Goal: Task Accomplishment & Management: Use online tool/utility

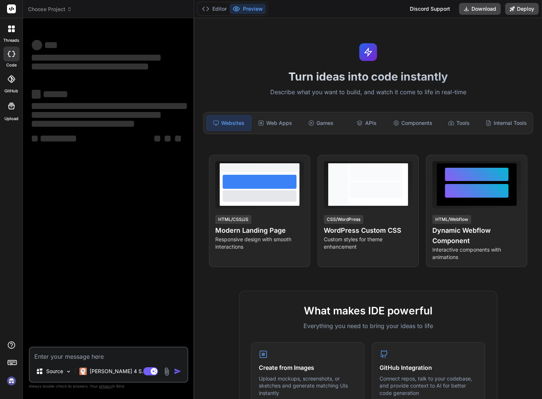
click at [39, 8] on span "Choose Project" at bounding box center [50, 9] width 44 height 7
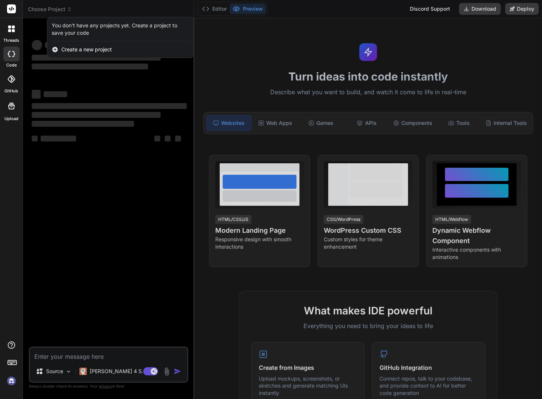
click at [100, 154] on div at bounding box center [271, 199] width 542 height 399
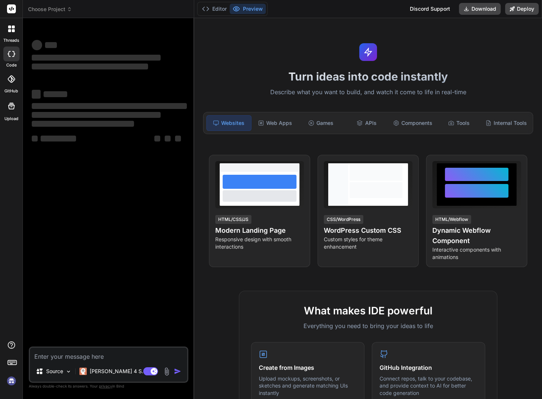
click at [10, 383] on img at bounding box center [11, 380] width 13 height 13
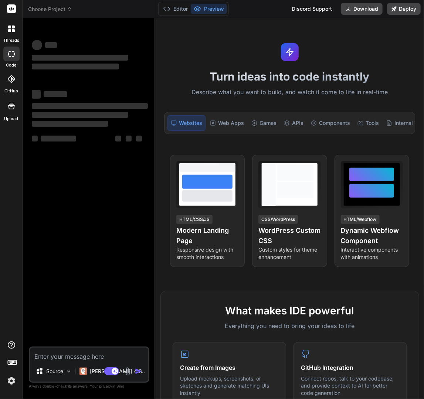
type textarea "x"
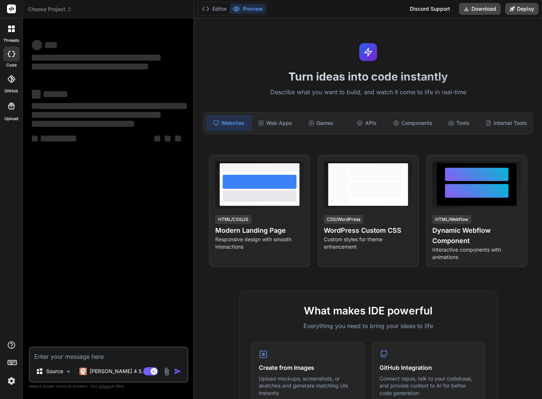
click at [47, 7] on span "Choose Project" at bounding box center [50, 9] width 44 height 7
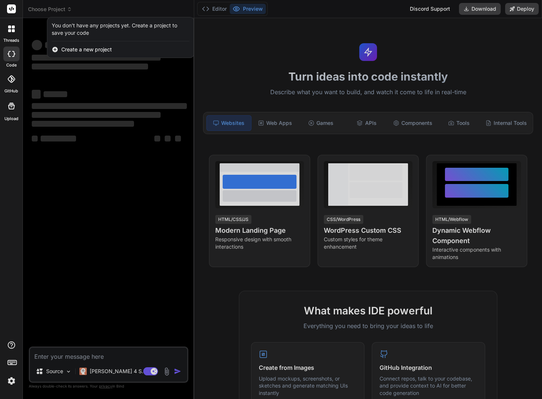
click at [42, 8] on div at bounding box center [271, 199] width 542 height 399
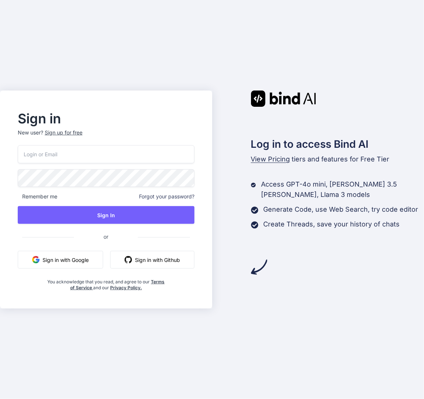
click at [57, 262] on button "Sign in with Google" at bounding box center [60, 260] width 85 height 18
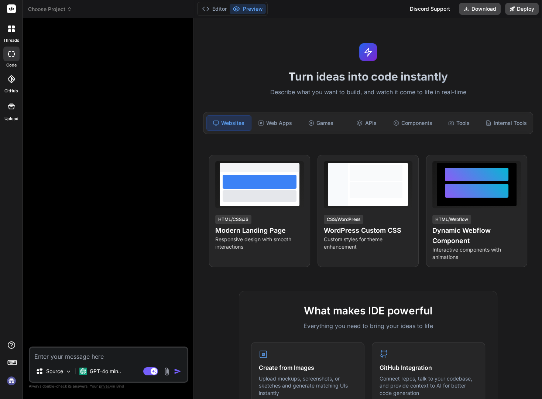
click at [15, 28] on div at bounding box center [12, 29] width 16 height 16
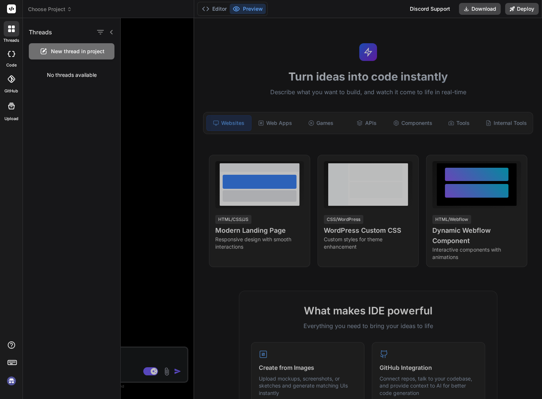
click at [13, 58] on div at bounding box center [11, 54] width 16 height 15
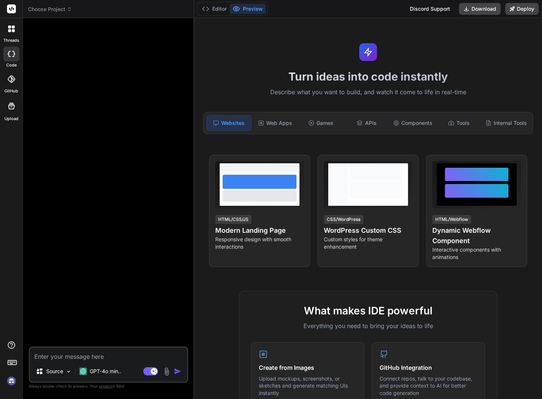
click at [13, 58] on div at bounding box center [11, 54] width 16 height 15
click at [58, 10] on span "Choose Project" at bounding box center [50, 9] width 44 height 7
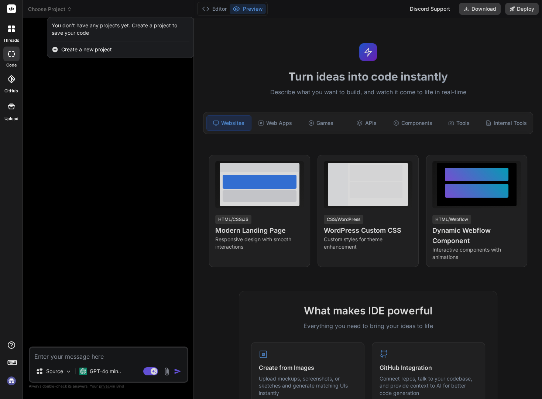
click at [65, 50] on span "Create a new project" at bounding box center [86, 49] width 51 height 7
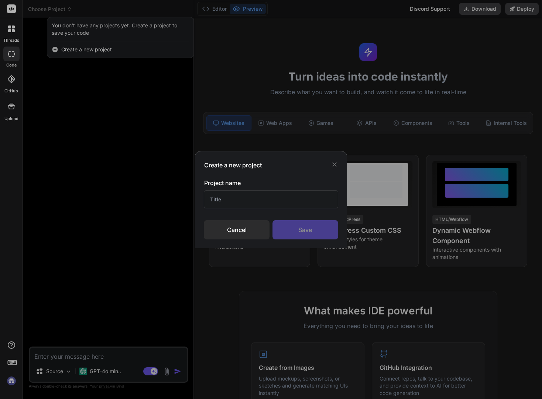
click at [255, 199] on input "text" at bounding box center [271, 199] width 134 height 18
click at [13, 382] on div "Create a new project Project name Cancel Save" at bounding box center [271, 199] width 542 height 399
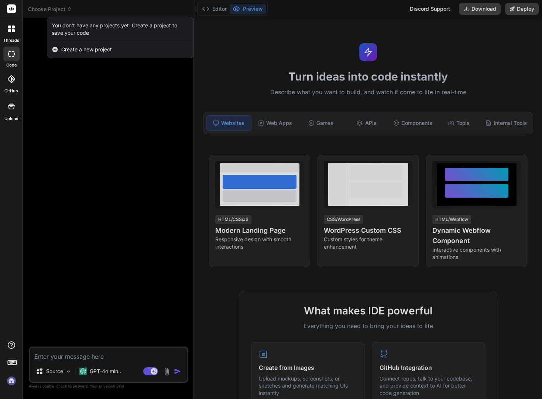
click at [10, 381] on img at bounding box center [11, 380] width 13 height 13
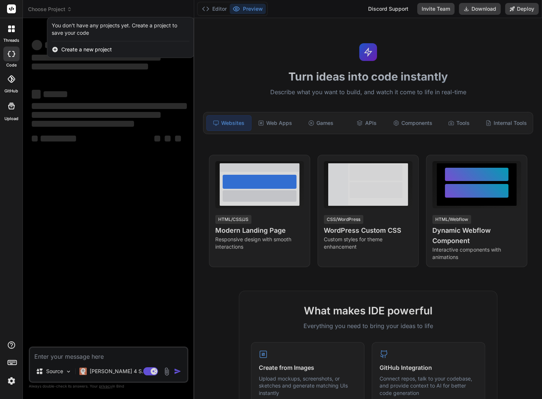
type textarea "x"
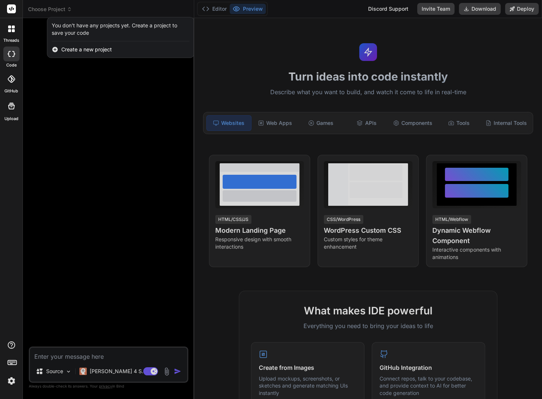
click at [38, 10] on div at bounding box center [271, 199] width 542 height 399
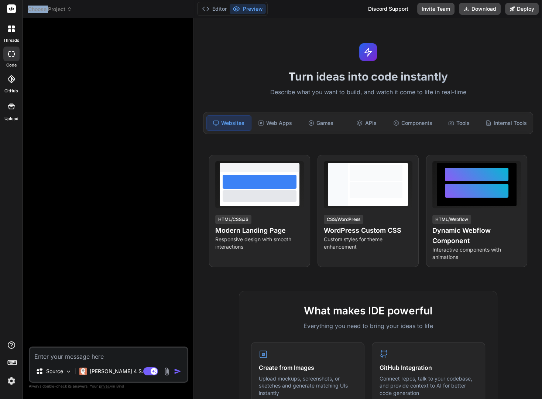
click at [37, 11] on span "Choose Project" at bounding box center [50, 9] width 44 height 7
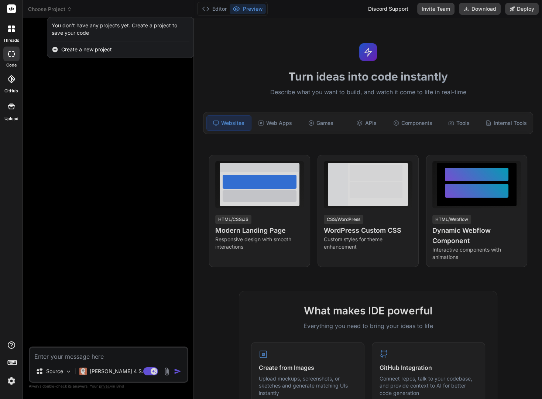
click at [71, 48] on span "Create a new project" at bounding box center [86, 49] width 51 height 7
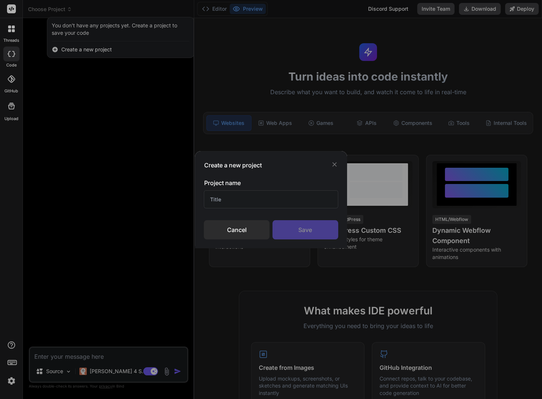
click at [235, 198] on input "text" at bounding box center [271, 199] width 134 height 18
type input "Success AI API interface"
click at [311, 231] on div "Save" at bounding box center [306, 229] width 66 height 19
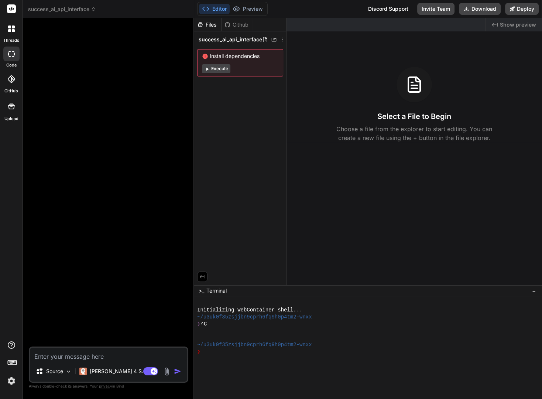
click at [64, 356] on textarea at bounding box center [108, 353] width 157 height 13
type textarea "x"
type textarea "U"
type textarea "x"
type textarea "Us"
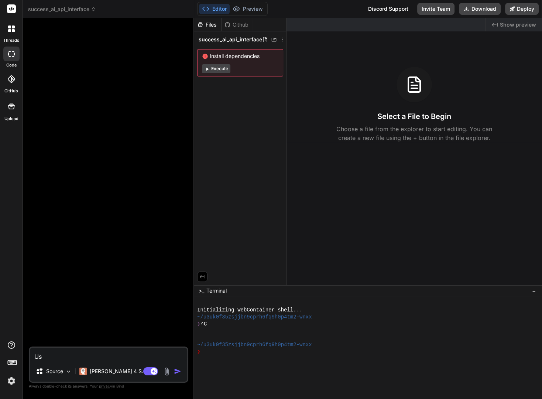
type textarea "x"
type textarea "Usi"
type textarea "x"
type textarea "Usin"
type textarea "x"
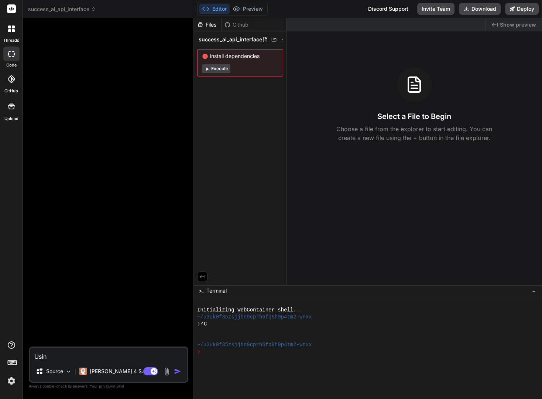
type textarea "Using"
type textarea "x"
type textarea "Using"
type textarea "x"
type textarea "Using t"
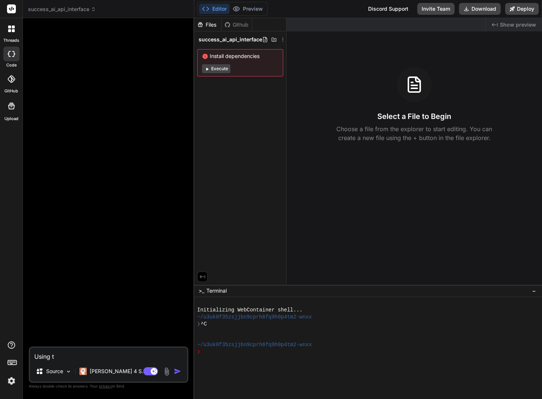
type textarea "x"
type textarea "Using th"
type textarea "x"
type textarea "Using the"
type textarea "x"
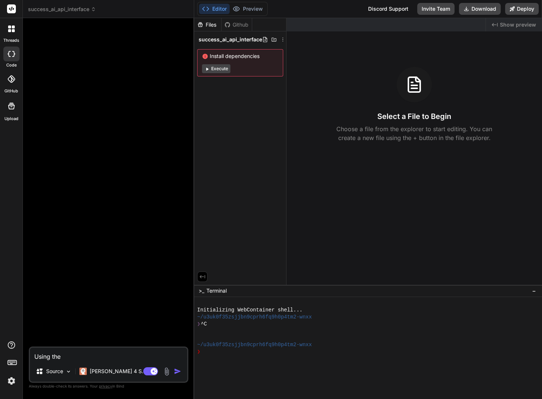
type textarea "Using thes"
type textarea "x"
type textarea "Using these"
type textarea "x"
type textarea "Using these"
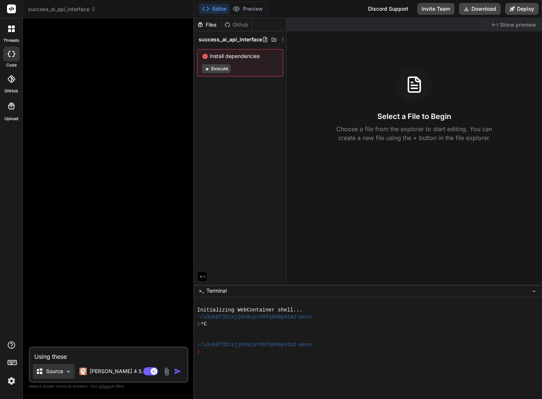
click at [55, 372] on p "Source" at bounding box center [54, 370] width 17 height 7
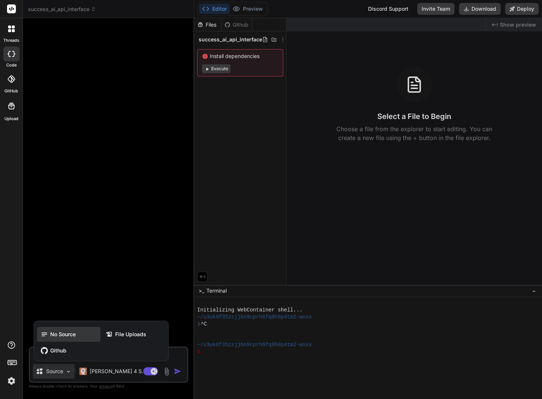
click at [71, 335] on span "No Source" at bounding box center [62, 333] width 25 height 7
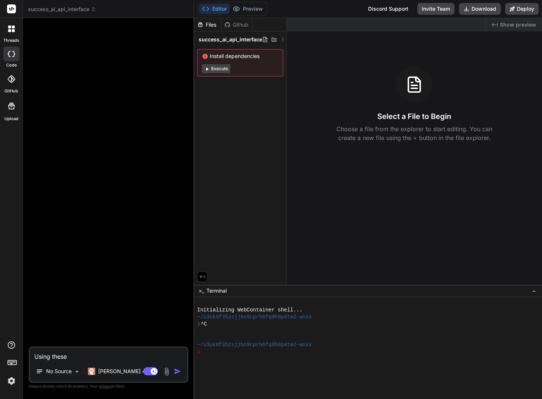
click at [74, 355] on textarea "Using these" at bounding box center [108, 353] width 157 height 13
type textarea "x"
type textarea "Using these a"
type textarea "x"
type textarea "Using these ap"
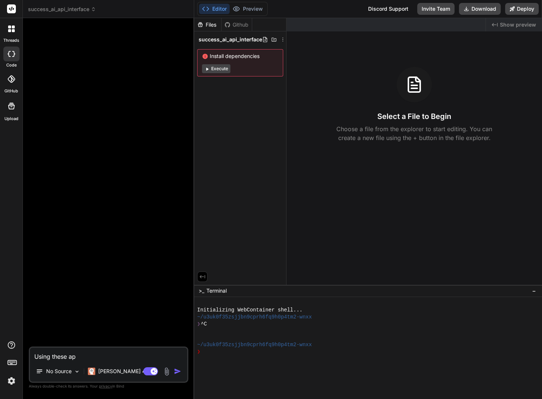
type textarea "x"
type textarea "Using these api"
type textarea "x"
type textarea "Using these api"
type textarea "x"
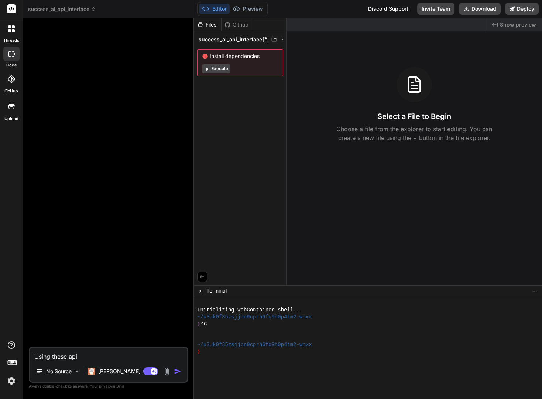
type textarea "Using these api d"
type textarea "x"
type textarea "Using these api do"
type textarea "x"
type textarea "Using these api doc"
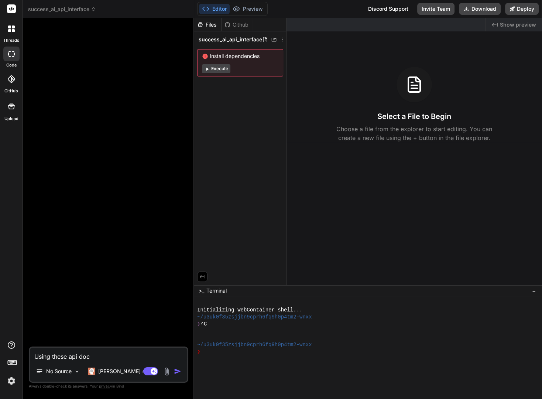
type textarea "x"
type textarea "Using these api docs"
type textarea "x"
type textarea "Using these api docs"
type textarea "x"
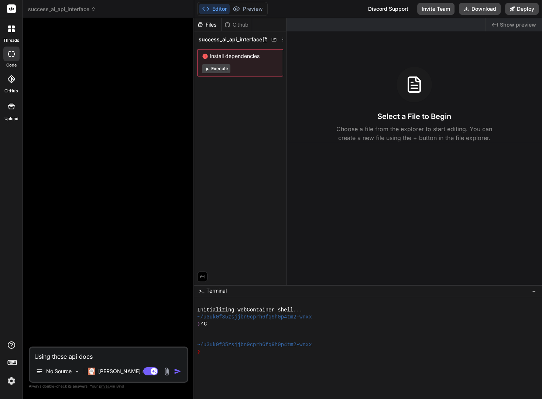
type textarea "Using these api docs p"
type textarea "x"
type textarea "Using these api docs pl"
type textarea "x"
type textarea "Using these api docs ple"
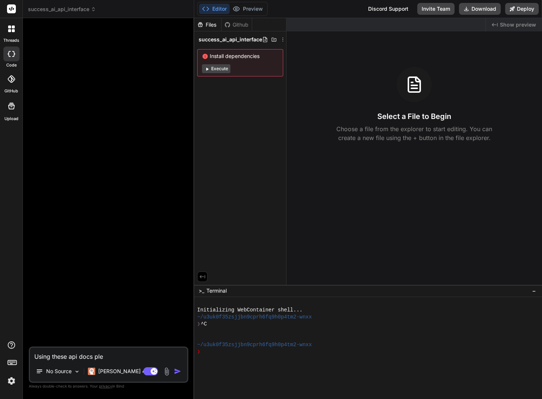
type textarea "x"
type textarea "Using these api docs plea"
type textarea "x"
type textarea "Using these api docs pleas"
type textarea "x"
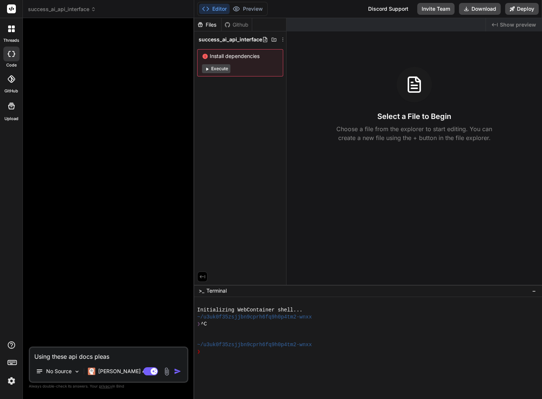
type textarea "Using these api docs please"
type textarea "x"
type textarea "Using these api docs please"
type textarea "x"
type textarea "Using these api docs please c"
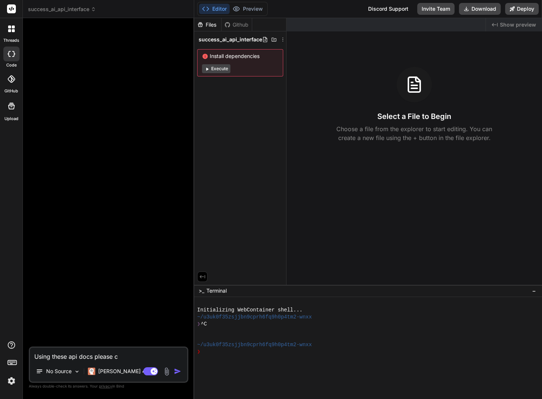
type textarea "x"
type textarea "Using these api docs please cr"
type textarea "x"
type textarea "Using these api docs please cre"
type textarea "x"
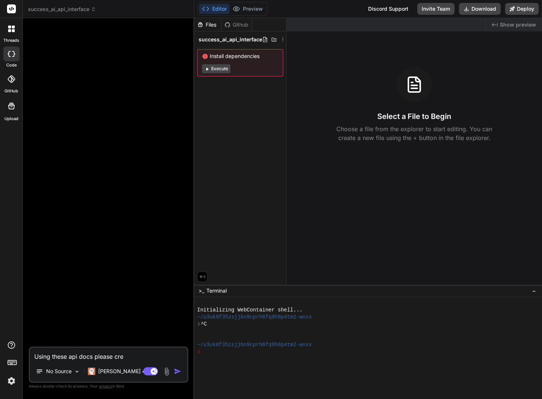
type textarea "Using these api docs please crea"
type textarea "x"
type textarea "Using these api docs please creat"
type textarea "x"
type textarea "Using these api docs please create"
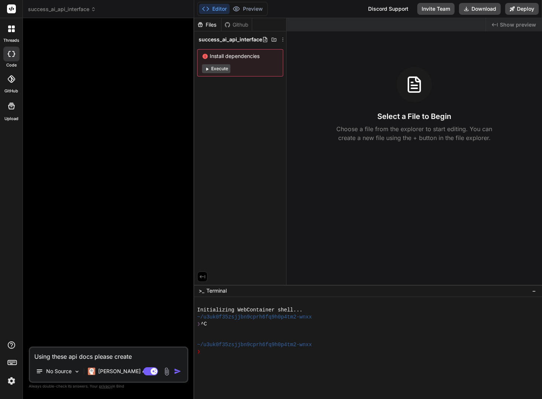
type textarea "x"
type textarea "Using these api docs please create"
type textarea "x"
type textarea "Using these api docs please create a"
type textarea "x"
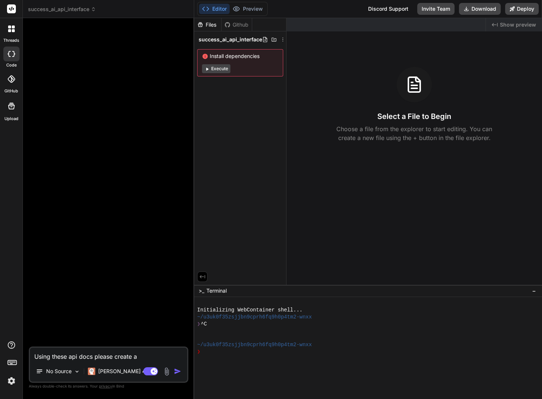
type textarea "Using these api docs please create a"
type textarea "x"
type textarea "Using these api docs please create a f"
type textarea "x"
type textarea "Using these api docs please create a fe"
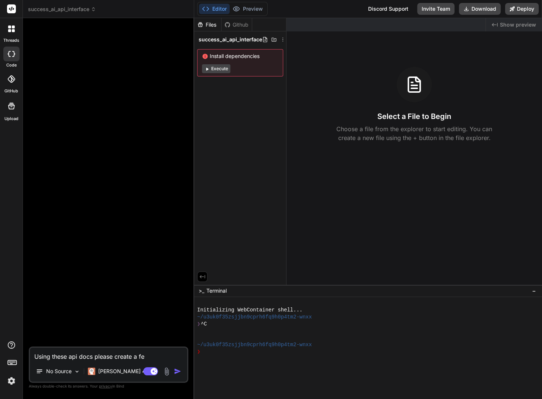
type textarea "x"
type textarea "Using these api docs please create a fea"
type textarea "x"
type textarea "Using these api docs please create a feat"
type textarea "x"
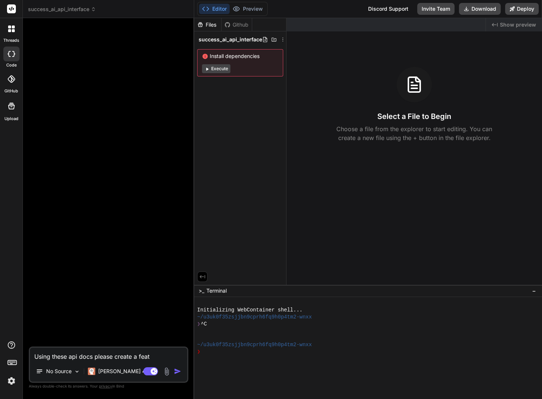
type textarea "Using these api docs please create a featu"
type textarea "x"
type textarea "Using these api docs please create a featur"
type textarea "x"
type textarea "Using these api docs please create a feature"
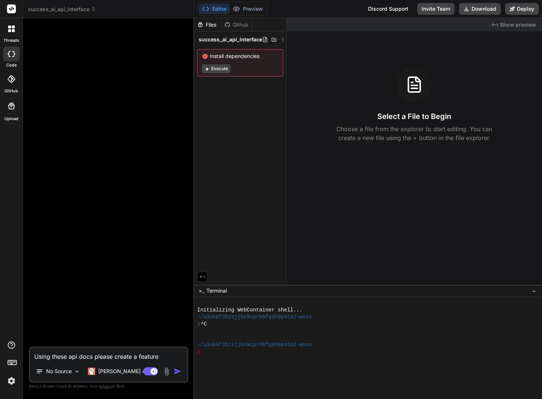
type textarea "x"
type textarea "Using these api docs please create a feature"
type textarea "x"
type textarea "Using these api docs please create a feature r"
type textarea "x"
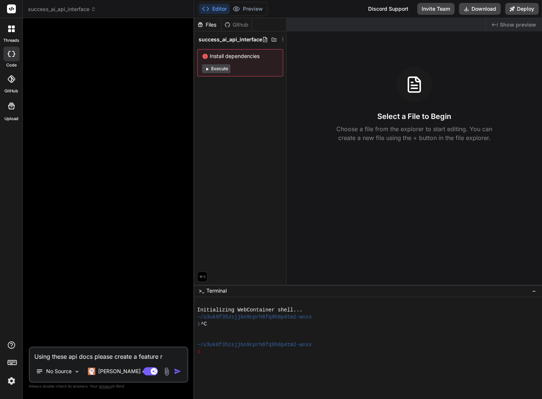
type textarea "Using these api docs please create a feature re"
type textarea "x"
type textarea "Using these api docs please create a feature rea"
type textarea "x"
type textarea "Using these api docs please create a feature reac"
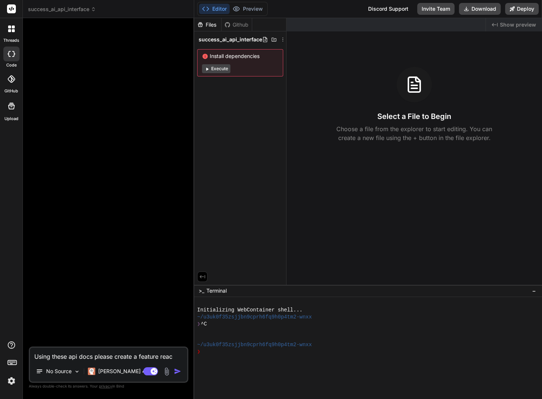
type textarea "x"
type textarea "Using these api docs please create a feature rea"
type textarea "x"
type textarea "Using these api docs please create a feature re"
type textarea "x"
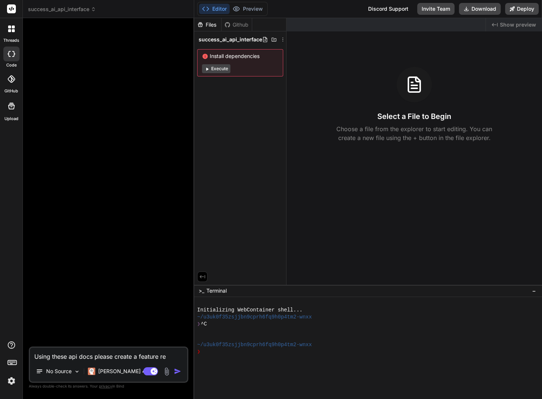
type textarea "Using these api docs please create a feature r"
type textarea "x"
type textarea "Using these api docs please create a feature ri"
type textarea "x"
type textarea "Using these api docs please create a feature ric"
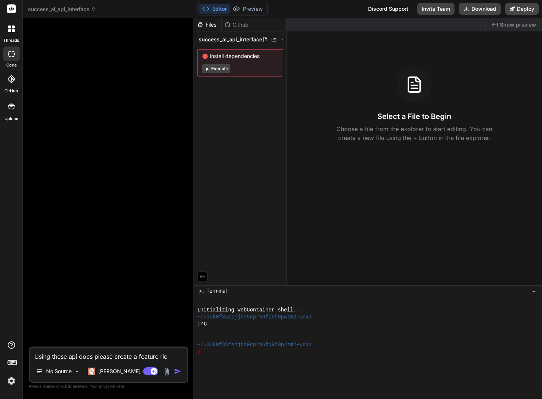
type textarea "x"
type textarea "Using these api docs please create a feature rich"
type textarea "x"
type textarea "Using these api docs please create a feature rich"
type textarea "x"
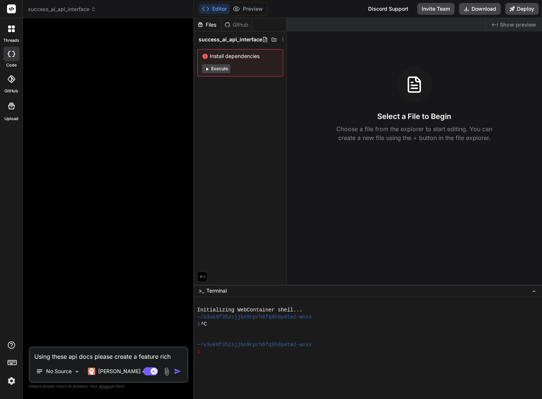
type textarea "Using these api docs please create a feature rich f"
type textarea "x"
type textarea "Using these api docs please create a feature rich fr"
type textarea "x"
type textarea "Using these api docs please create a feature rich fro"
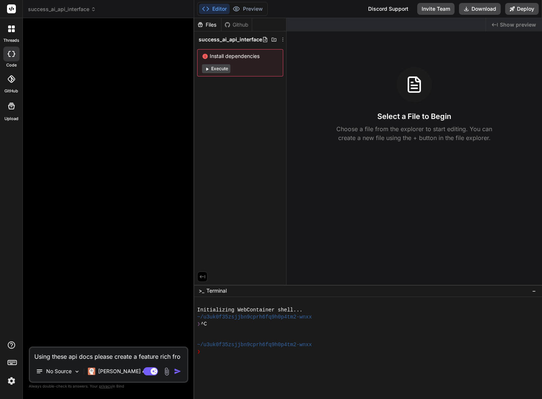
type textarea "x"
type textarea "Using these api docs please create a feature rich fron"
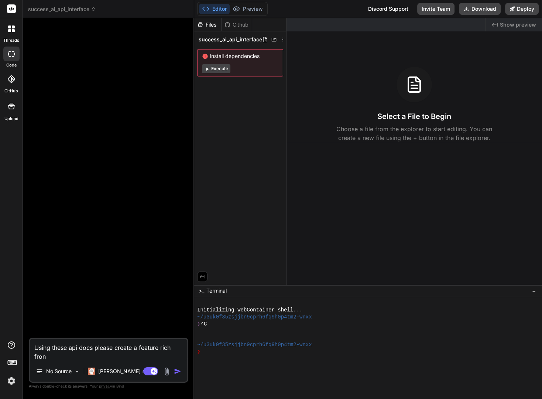
type textarea "x"
type textarea "Using these api docs please create a feature rich front"
type textarea "x"
type textarea "Using these api docs please create a feature rich front"
type textarea "x"
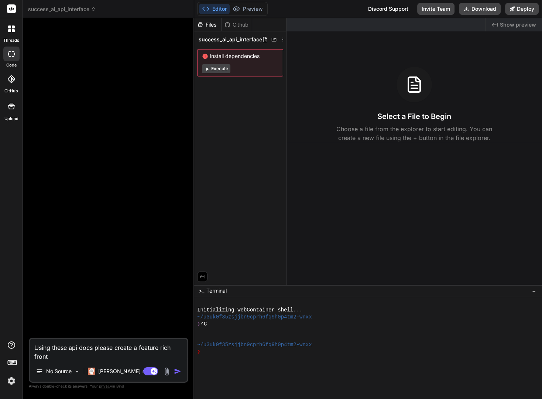
type textarea "Using these api docs please create a feature rich front e"
type textarea "x"
type textarea "Using these api docs please create a feature rich front en"
type textarea "x"
type textarea "Using these api docs please create a feature rich front end"
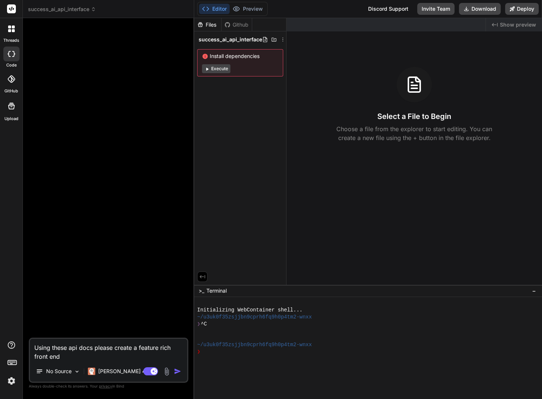
type textarea "x"
type textarea "Using these api docs please create a feature rich front end"
type textarea "x"
type textarea "Using these api docs please create a feature rich front end f"
type textarea "x"
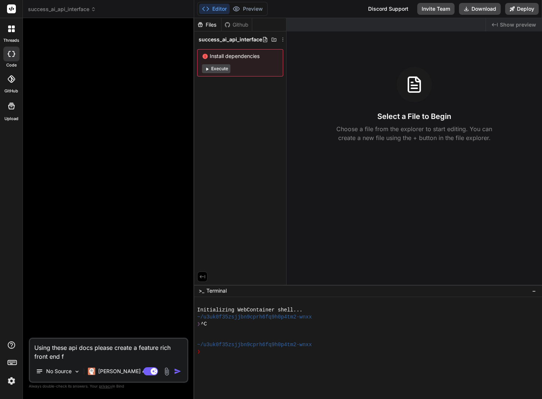
type textarea "Using these api docs please create a feature rich front end fo"
type textarea "x"
type textarea "Using these api docs please create a feature rich front end for"
type textarea "x"
type textarea "Using these api docs please create a feature rich front end for"
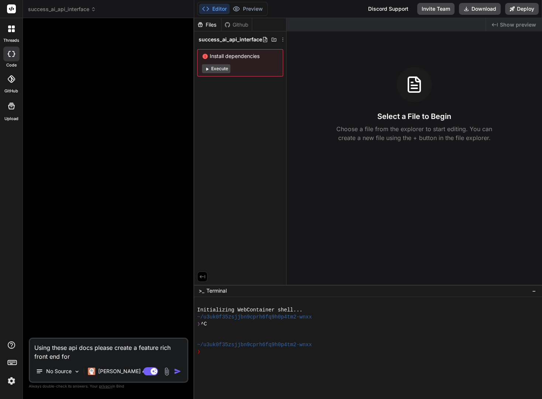
type textarea "x"
type textarea "Using these api docs please create a feature rich front end for p"
type textarea "x"
type textarea "Using these api docs please create a feature rich front end for pu"
type textarea "x"
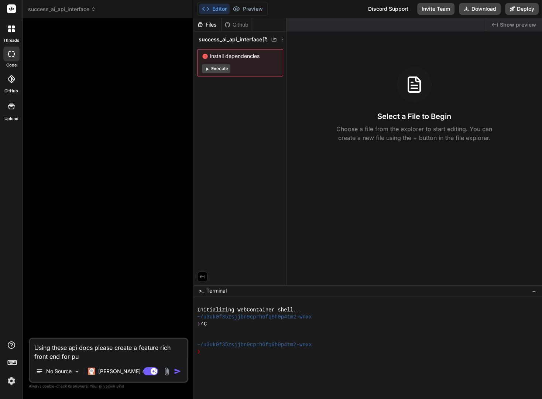
type textarea "Using these api docs please create a feature rich front end for pul"
type textarea "x"
type textarea "Using these api docs please create a feature rich front end for pull"
type textarea "x"
type textarea "Using these api docs please create a feature rich front end for pullin"
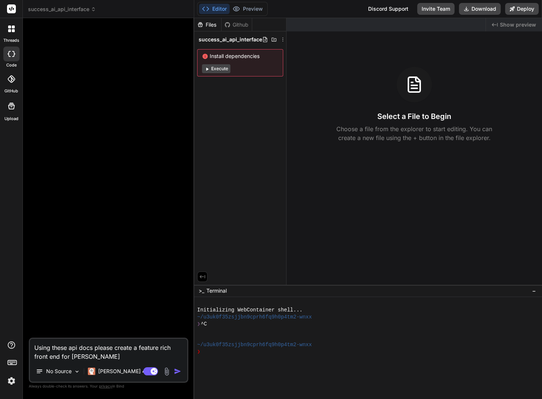
type textarea "x"
type textarea "Using these api docs please create a feature rich front end for pulling"
type textarea "x"
type textarea "Using these api docs please create a feature rich front end for pulling"
type textarea "x"
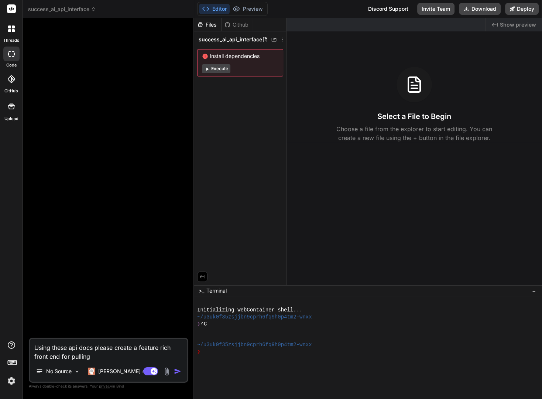
type textarea "Using these api docs please create a feature rich front end for pulling d"
type textarea "x"
type textarea "Using these api docs please create a feature rich front end for pulling da"
type textarea "x"
type textarea "Using these api docs please create a feature rich front end for pulling dat"
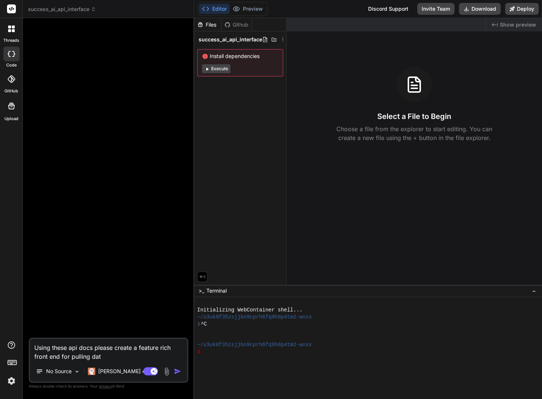
type textarea "x"
type textarea "Using these api docs please create a feature rich front end for pulling data"
type textarea "x"
type textarea "Using these api docs please create a feature rich front end for pulling data"
type textarea "x"
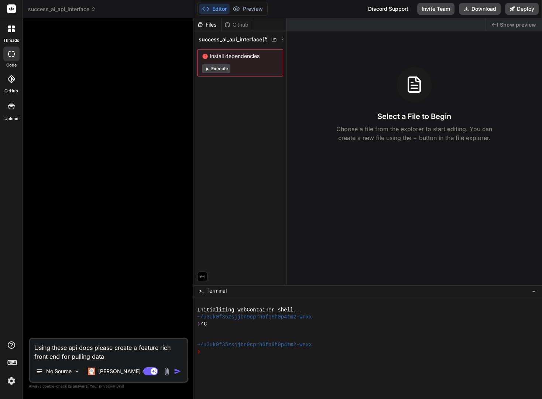
type textarea "Using these api docs please create a feature rich front end for pulling data f"
type textarea "x"
type textarea "Using these api docs please create a feature rich front end for pulling data fr"
type textarea "x"
type textarea "Using these api docs please create a feature rich front end for pulling data fro"
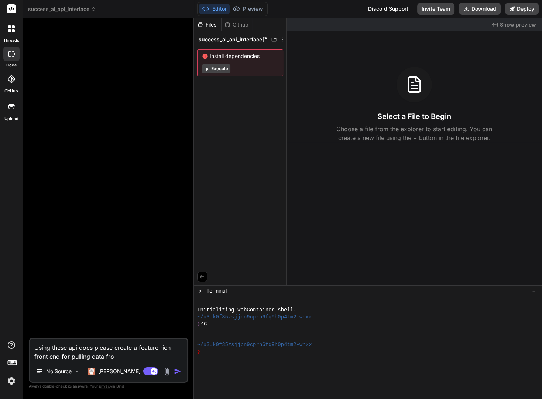
type textarea "x"
type textarea "Using these api docs please create a feature rich front end for pulling data fr…"
type textarea "x"
type textarea "Using these api docs please create a feature rich front end for pulling data fr…"
type textarea "x"
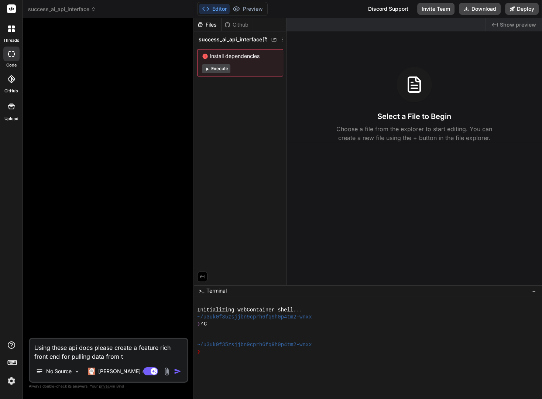
type textarea "Using these api docs please create a feature rich front end for pulling data fr…"
type textarea "x"
type textarea "Using these api docs please create a feature rich front end for pulling data fr…"
type textarea "x"
type textarea "Using these api docs please create a feature rich front end for pulling data fr…"
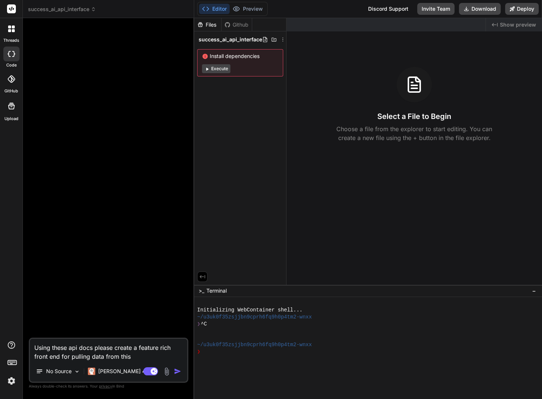
type textarea "x"
type textarea "Using these api docs please create a feature rich front end for pulling data fr…"
type textarea "x"
type textarea "Using these api docs please create a feature rich front end for pulling data fr…"
type textarea "x"
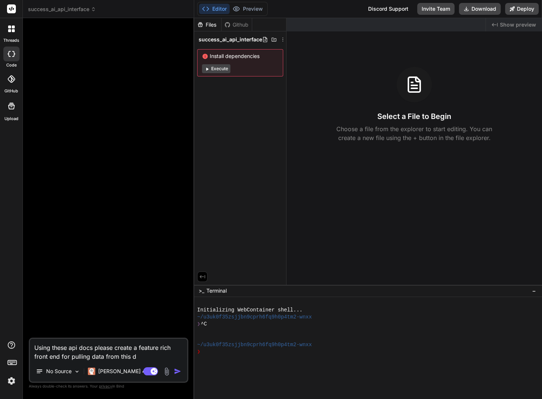
type textarea "Using these api docs please create a feature rich front end for pulling data fr…"
type textarea "x"
type textarea "Using these api docs please create a feature rich front end for pulling data fr…"
type textarea "x"
type textarea "Using these api docs please create a feature rich front end for pulling data fr…"
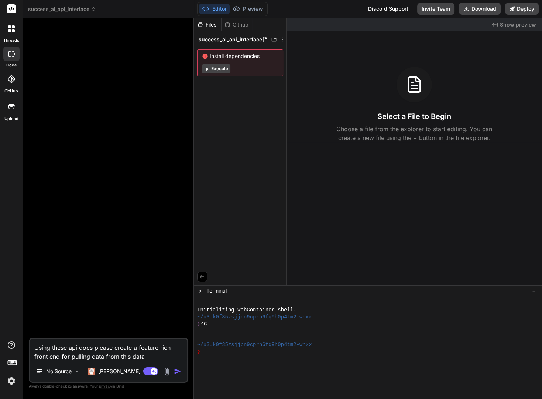
type textarea "x"
type textarea "Using these api docs please create a feature rich front end for pulling data fr…"
type textarea "x"
type textarea "Using these api docs please create a feature rich front end for pulling data fr…"
type textarea "x"
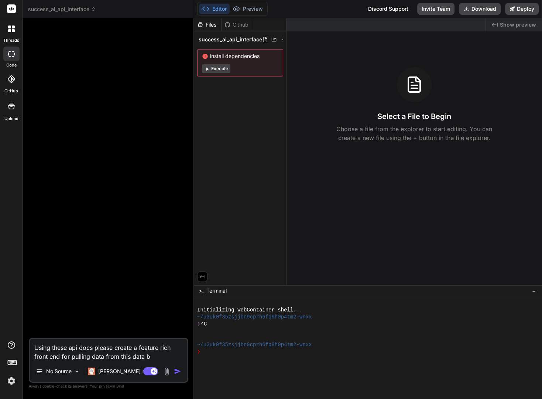
type textarea "Using these api docs please create a feature rich front end for pulling data fr…"
type textarea "x"
type textarea "Using these api docs please create a feature rich front end for pulling data fr…"
paste textarea "https://api.success.ai/api/docs"
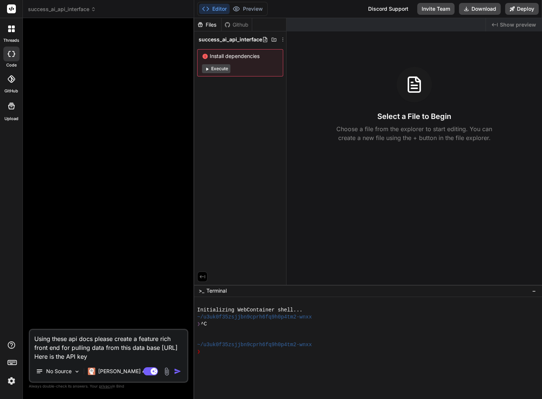
click at [177, 356] on textarea "Using these api docs please create a feature rich front end for pulling data fr…" at bounding box center [108, 345] width 157 height 31
paste textarea "3f109f4390d7f3d4f179a739b1"
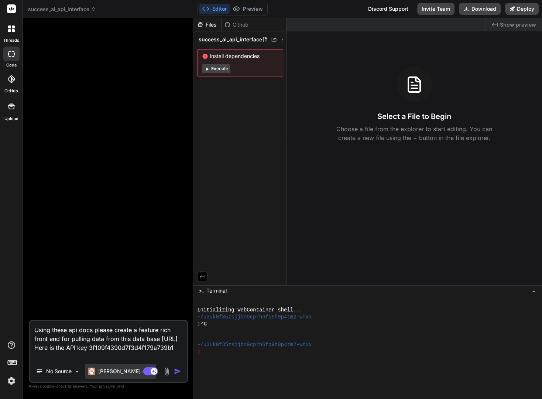
click at [114, 371] on p "[PERSON_NAME] 4 S.." at bounding box center [125, 370] width 55 height 7
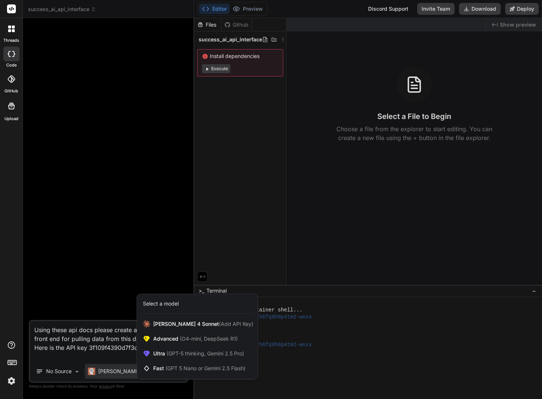
click at [122, 347] on div at bounding box center [271, 199] width 542 height 399
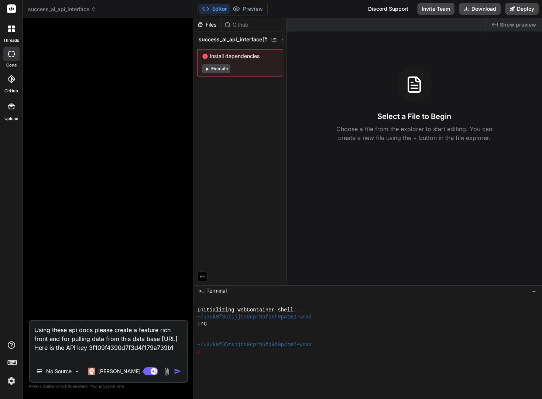
click at [177, 370] on img "button" at bounding box center [177, 370] width 7 height 7
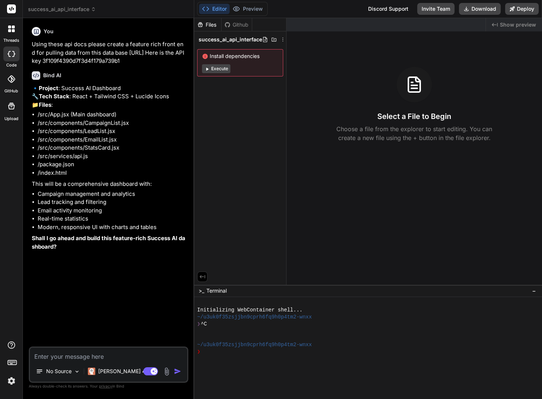
click at [91, 358] on textarea at bounding box center [108, 353] width 157 height 13
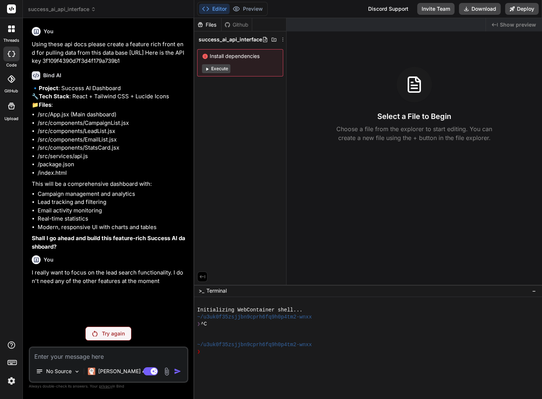
click at [98, 334] on div "Try again" at bounding box center [108, 333] width 46 height 14
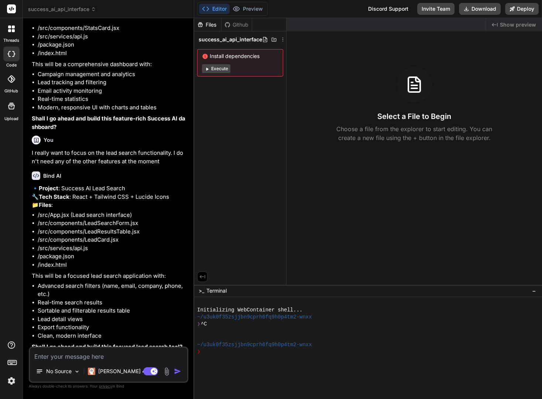
scroll to position [158, 0]
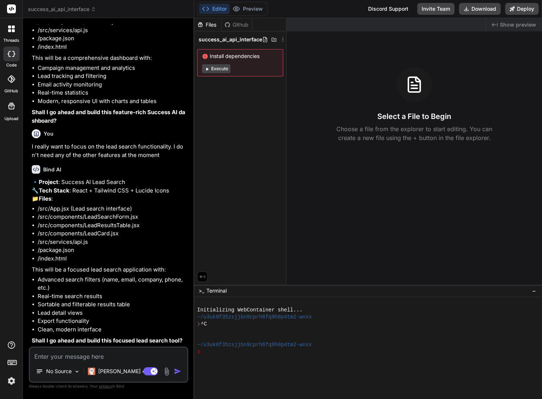
click at [90, 355] on textarea at bounding box center [108, 353] width 157 height 13
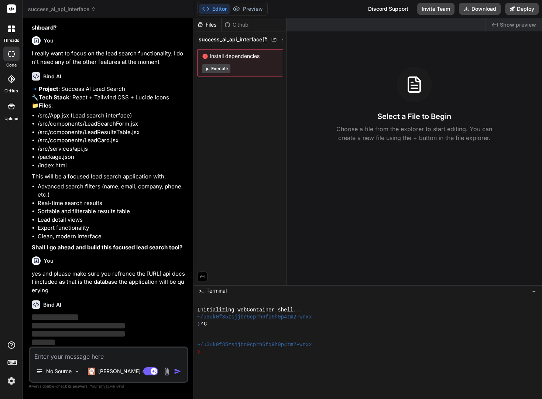
scroll to position [251, 0]
click at [217, 67] on button "Execute" at bounding box center [216, 68] width 28 height 9
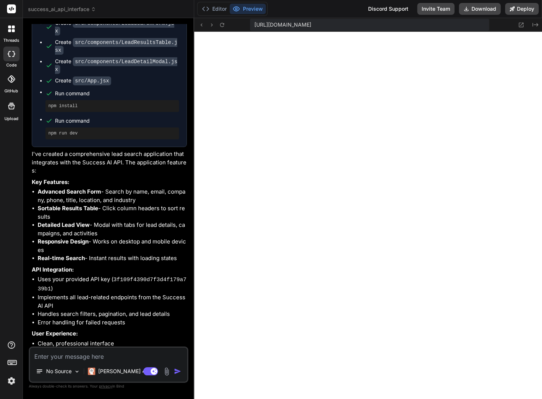
scroll to position [703, 0]
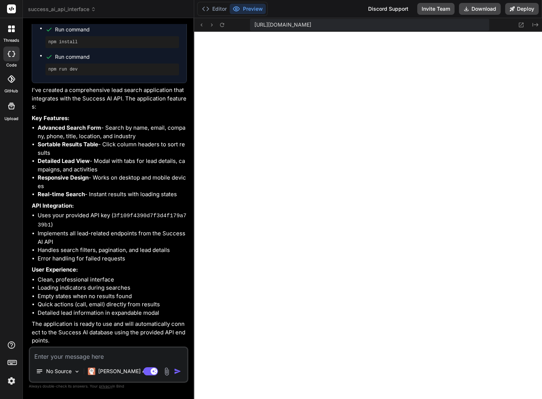
click at [76, 351] on textarea at bounding box center [108, 353] width 157 height 13
click at [74, 357] on textarea at bounding box center [108, 353] width 157 height 13
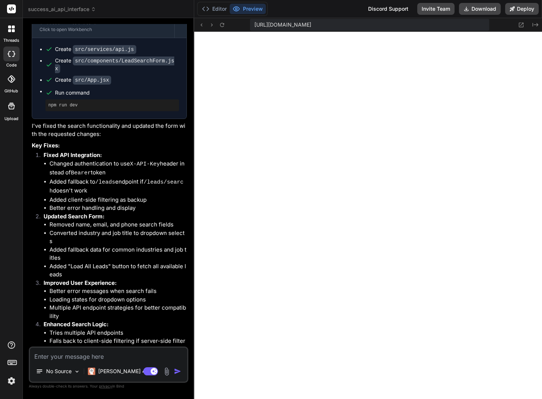
scroll to position [1164, 0]
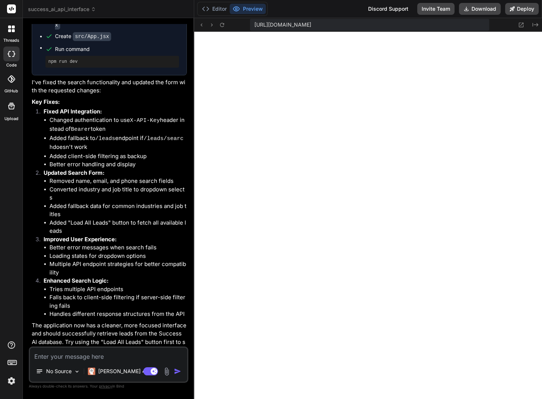
click at [52, 360] on textarea at bounding box center [108, 353] width 157 height 13
paste textarea "Search failed: HTTP error! status: 404"
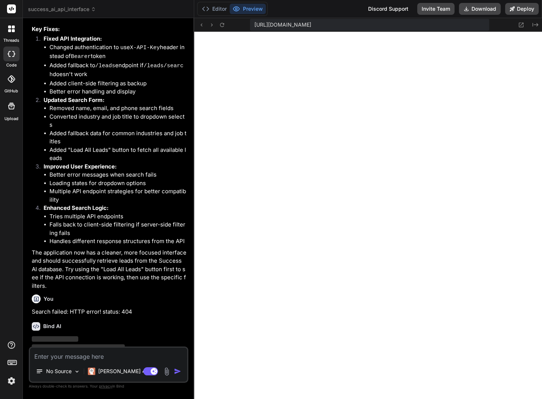
scroll to position [1241, 0]
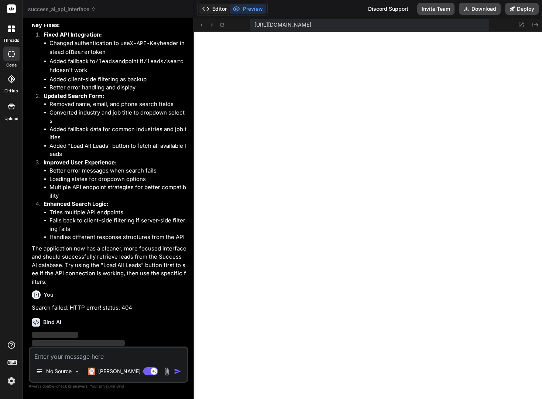
click at [217, 10] on button "Editor" at bounding box center [214, 9] width 31 height 10
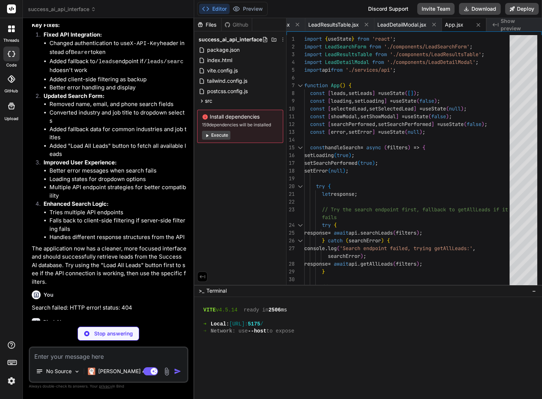
click at [219, 136] on button "Execute" at bounding box center [216, 135] width 28 height 9
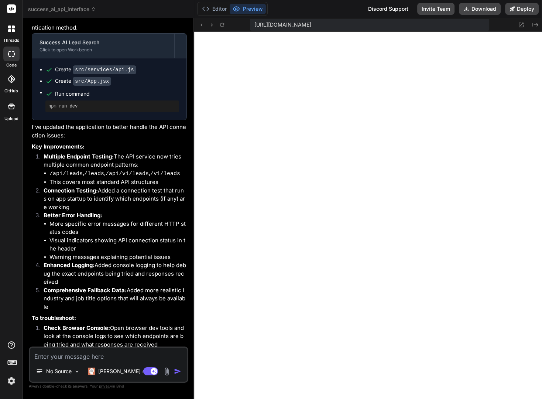
scroll to position [1627, 0]
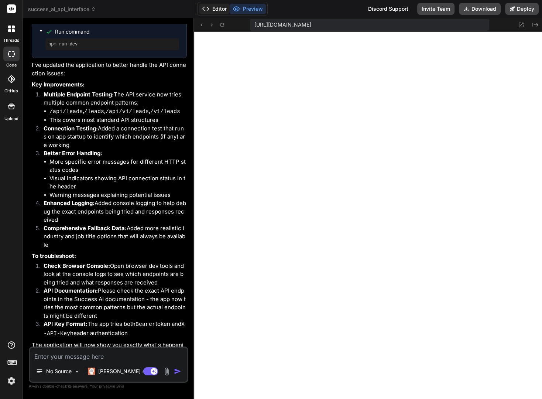
click at [211, 11] on button "Editor" at bounding box center [214, 9] width 31 height 10
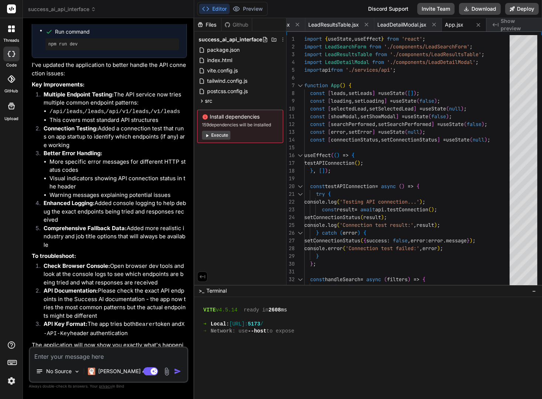
click at [216, 137] on button "Execute" at bounding box center [216, 135] width 28 height 9
click at [245, 9] on button "Preview" at bounding box center [248, 9] width 36 height 10
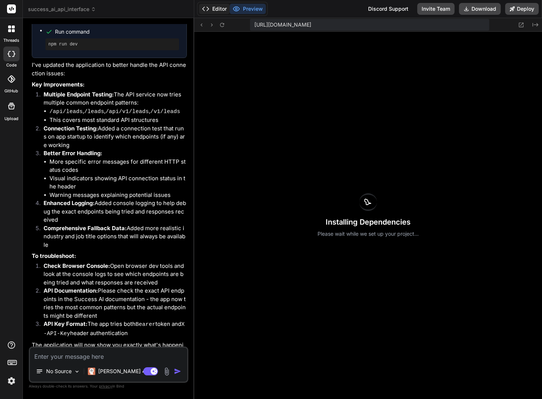
click at [221, 6] on button "Editor" at bounding box center [214, 9] width 31 height 10
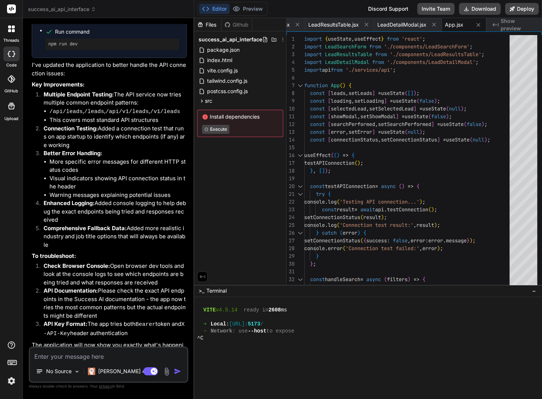
click at [200, 291] on span ">_" at bounding box center [202, 290] width 6 height 7
click at [535, 292] on span "−" at bounding box center [534, 290] width 4 height 7
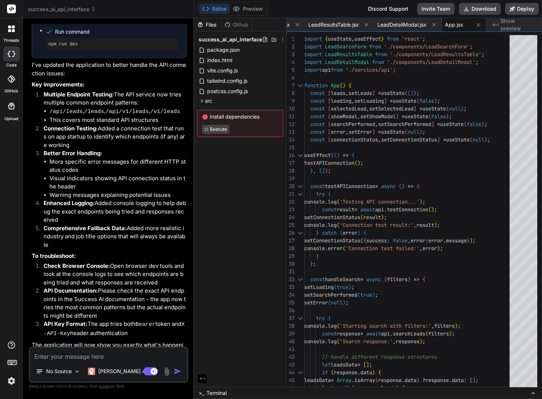
click at [533, 395] on icon at bounding box center [533, 393] width 6 height 6
click at [533, 392] on icon at bounding box center [533, 392] width 3 height 1
click at [211, 393] on span "Terminal" at bounding box center [216, 392] width 20 height 7
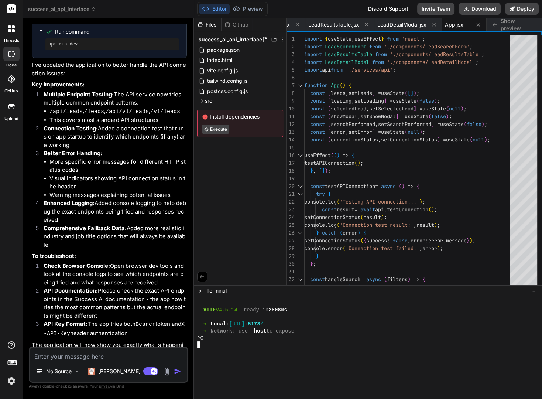
click at [213, 338] on div "^C" at bounding box center [364, 338] width 335 height 7
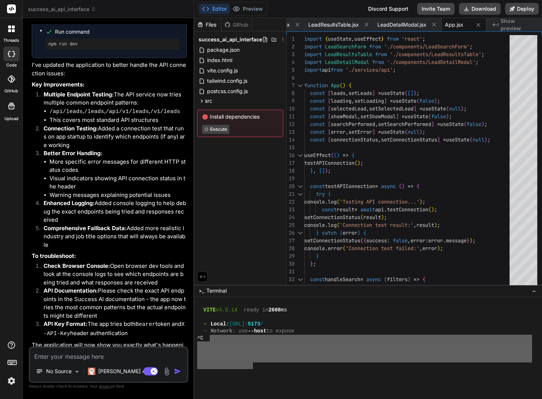
drag, startPoint x: 209, startPoint y: 340, endPoint x: 254, endPoint y: 365, distance: 51.4
click at [254, 365] on div "VITE v4.5.14 ready in 2608 ms ➜ Local : http://localhost: 5173 / ➜ Network : us…" at bounding box center [364, 345] width 335 height 90
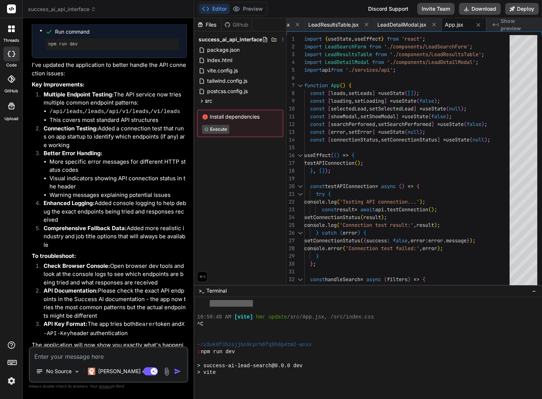
scroll to position [947, 0]
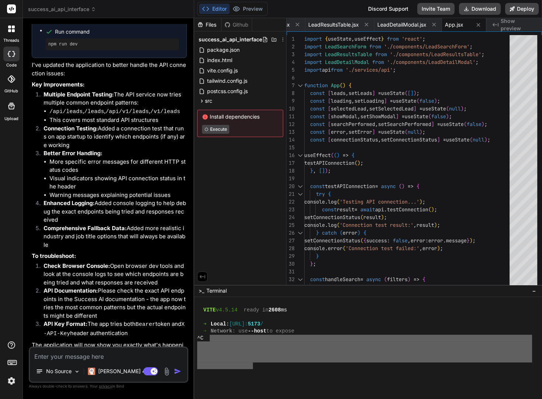
click at [255, 364] on div at bounding box center [364, 365] width 335 height 7
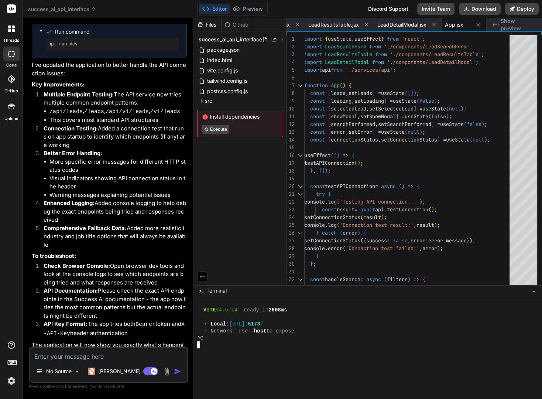
click at [228, 339] on div "^C" at bounding box center [364, 338] width 335 height 7
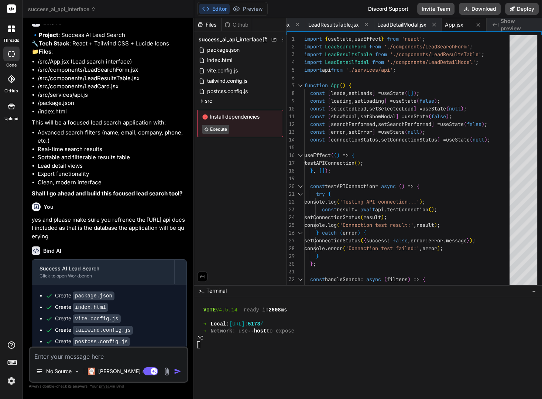
scroll to position [0, 0]
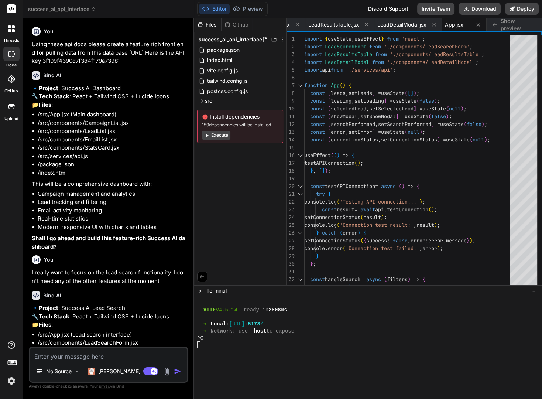
click at [504, 25] on span "Show preview" at bounding box center [518, 24] width 35 height 15
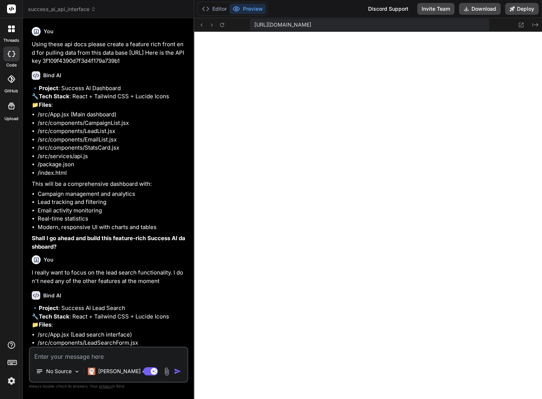
click at [99, 355] on textarea at bounding box center [108, 353] width 157 height 13
paste textarea "Unable to connect to the Success AI API. This may be due to: • Incorrect API en…"
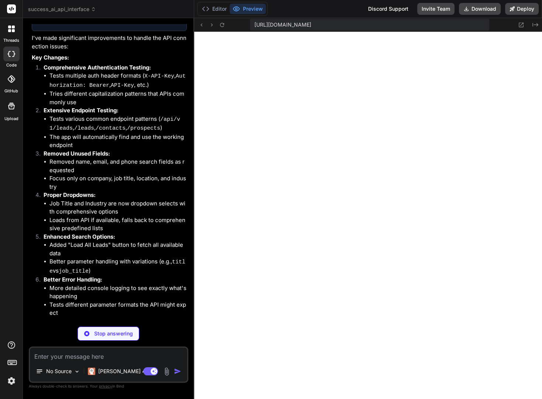
scroll to position [2169, 0]
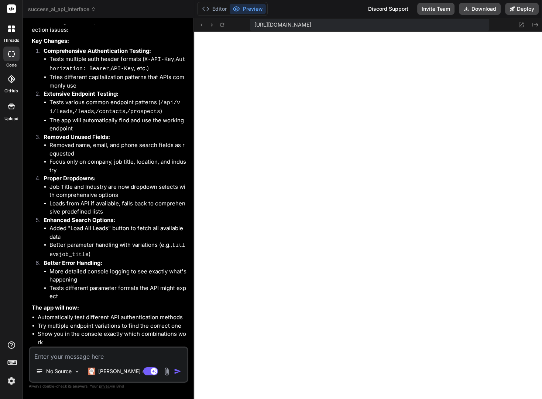
click at [89, 357] on textarea at bounding box center [108, 353] width 157 height 13
paste textarea "Search failed: All search endpoints failed"
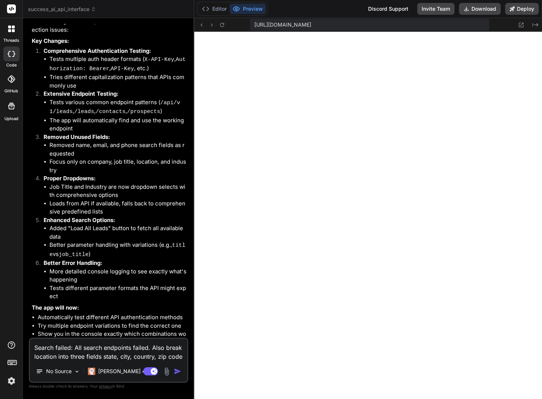
click at [73, 357] on textarea "Search failed: All search endpoints failed. Also break location into three fiel…" at bounding box center [108, 350] width 157 height 22
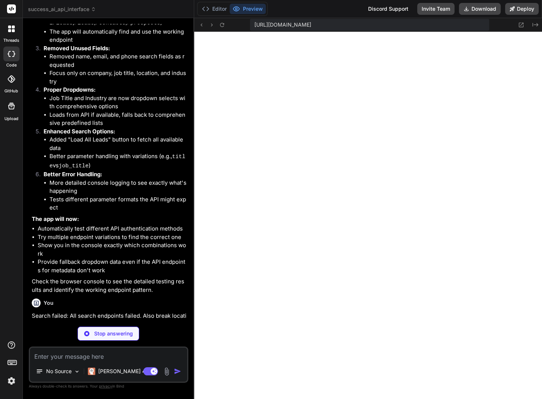
scroll to position [2316, 0]
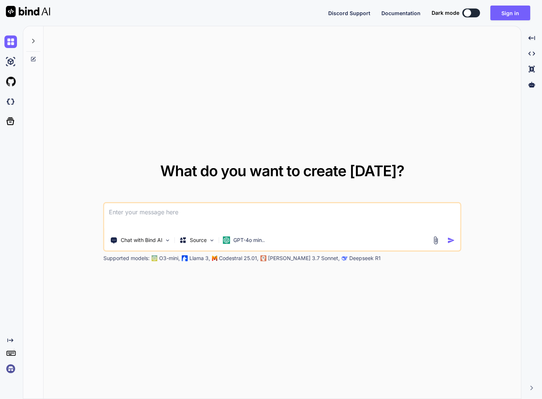
click at [473, 17] on button at bounding box center [471, 12] width 18 height 9
type textarea "x"
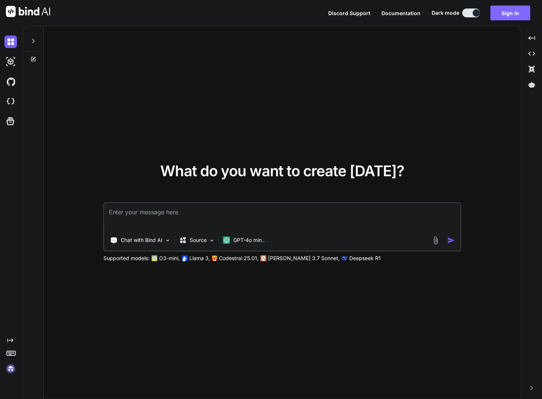
click at [507, 13] on button "Sign in" at bounding box center [510, 13] width 40 height 15
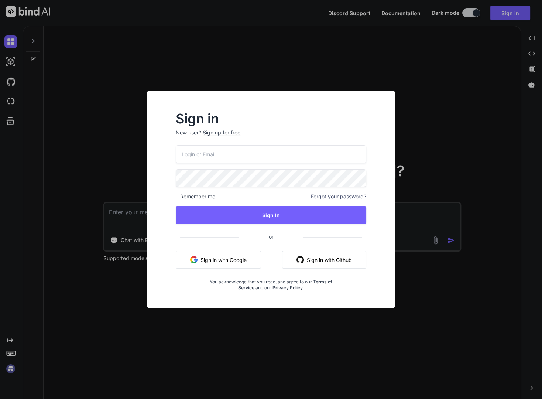
click at [215, 260] on button "Sign in with Google" at bounding box center [218, 260] width 85 height 18
click at [252, 155] on input "email" at bounding box center [271, 154] width 191 height 18
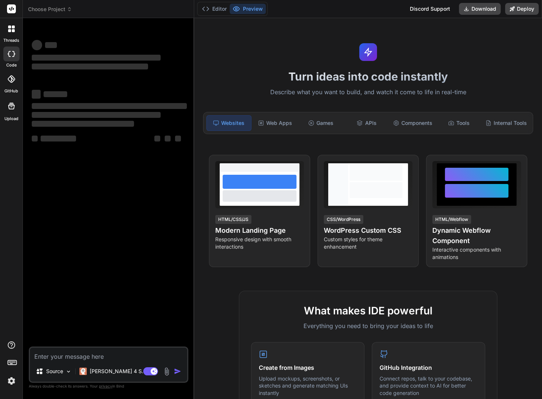
click at [46, 8] on span "Choose Project" at bounding box center [50, 9] width 44 height 7
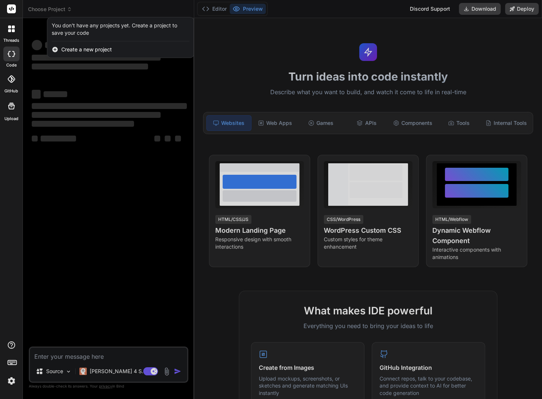
click at [46, 9] on div at bounding box center [271, 199] width 542 height 399
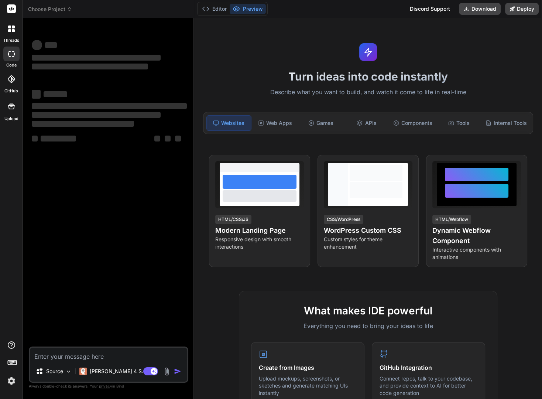
click at [17, 10] on div at bounding box center [11, 9] width 23 height 18
click at [8, 8] on rect at bounding box center [11, 8] width 9 height 9
click at [213, 7] on button "Editor" at bounding box center [214, 9] width 31 height 10
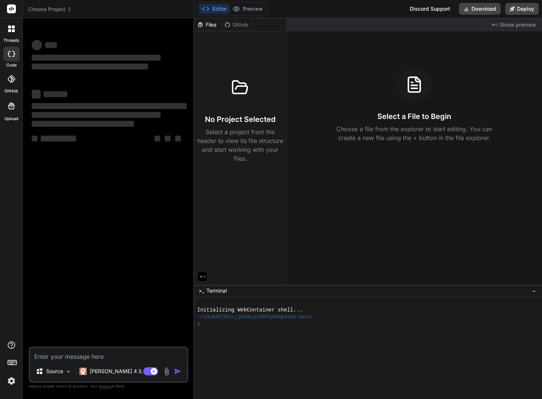
click at [168, 200] on div "‌ ‌ ‌ ‌ ‌ ‌ ‌ ‌ ‌ ‌ ‌ ‌ ‌ ‌" at bounding box center [109, 185] width 158 height 322
click at [11, 379] on img at bounding box center [11, 380] width 13 height 13
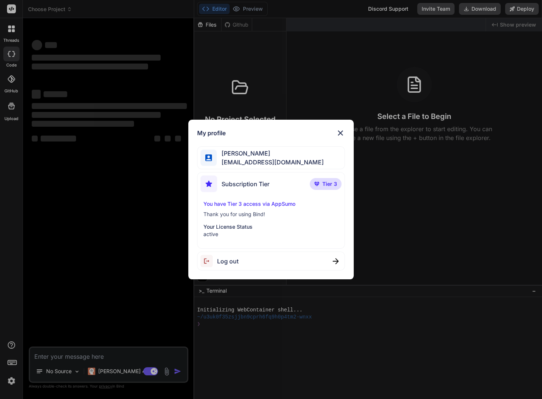
click at [341, 133] on img at bounding box center [340, 132] width 9 height 9
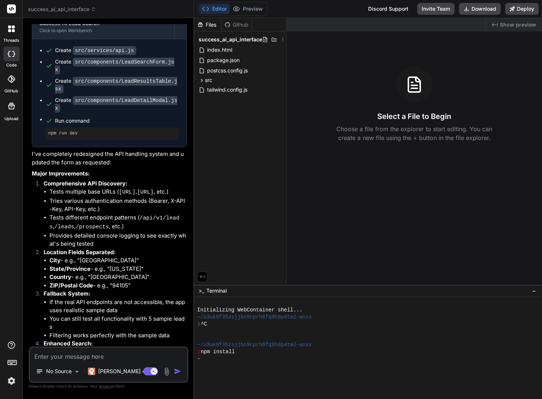
scroll to position [1767, 0]
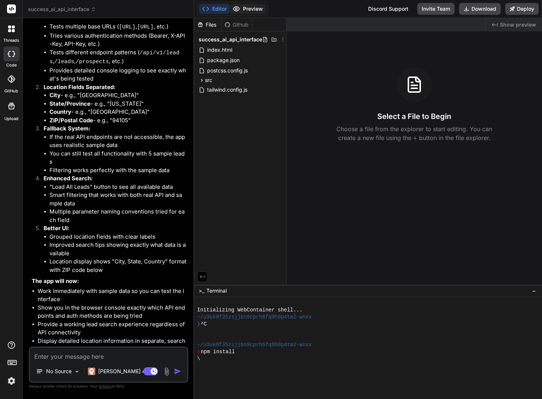
click at [242, 6] on button "Preview" at bounding box center [248, 9] width 36 height 10
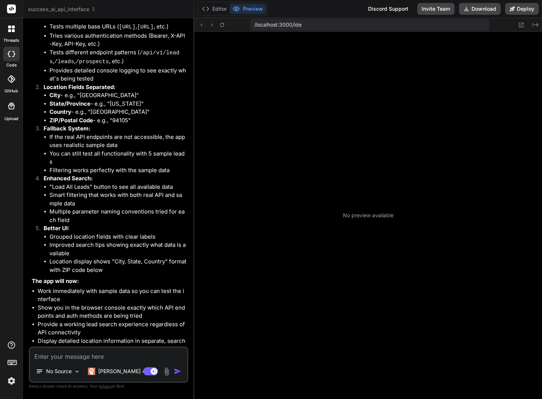
scroll to position [55, 0]
type textarea "x"
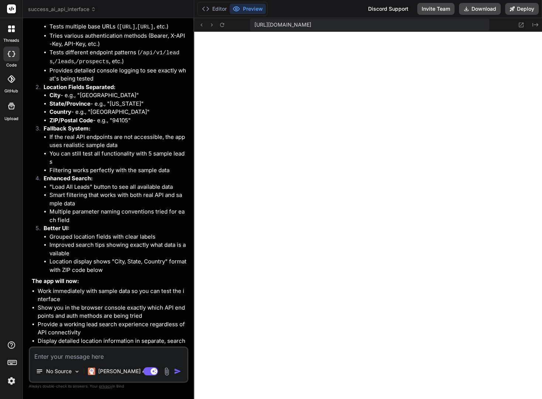
scroll to position [311, 0]
click at [224, 23] on icon at bounding box center [222, 25] width 6 height 6
click at [218, 10] on button "Editor" at bounding box center [214, 9] width 31 height 10
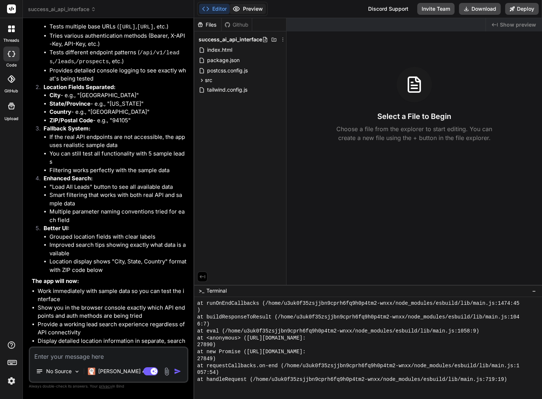
click at [239, 10] on icon at bounding box center [236, 8] width 7 height 7
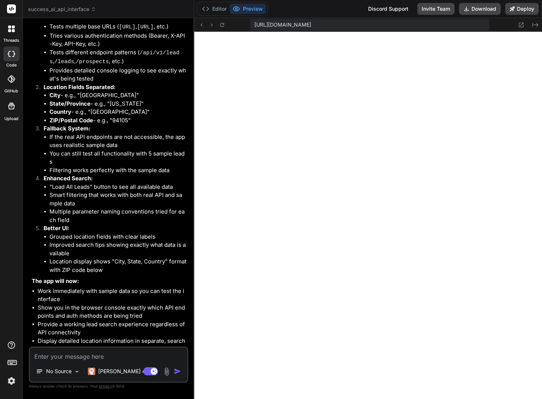
click at [87, 354] on textarea at bounding box center [108, 353] width 157 height 13
type textarea "t"
type textarea "x"
type textarea "th"
type textarea "x"
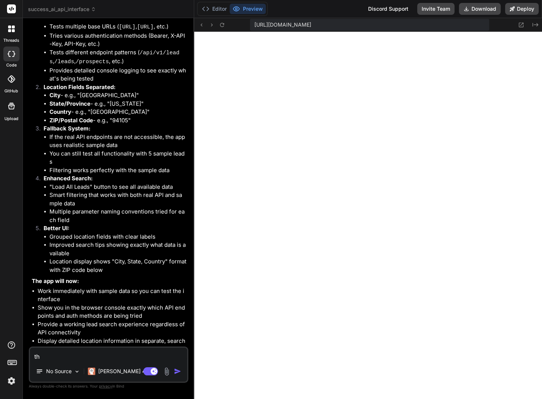
type textarea "the"
type textarea "x"
type textarea "the"
type textarea "x"
type textarea "the p"
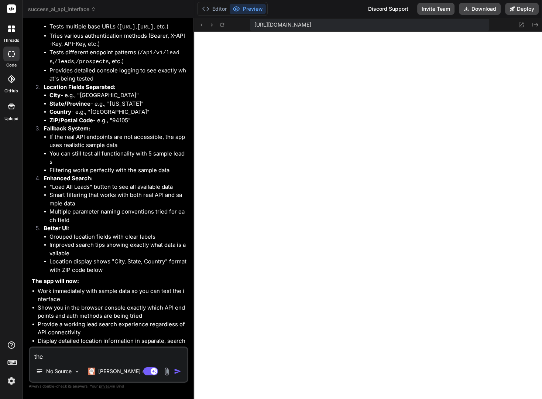
type textarea "x"
type textarea "the pr"
type textarea "x"
type textarea "the pre"
type textarea "x"
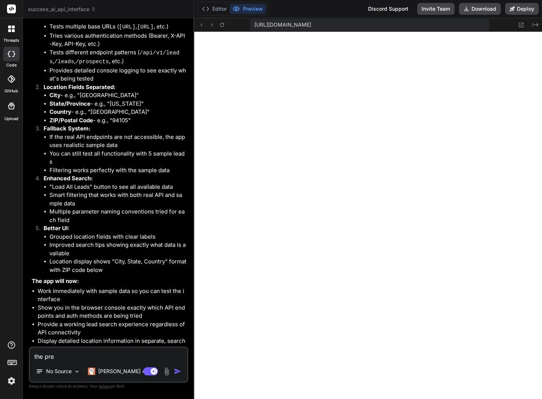
type textarea "the prev"
type textarea "x"
type textarea "the previ"
type textarea "x"
type textarea "the previe"
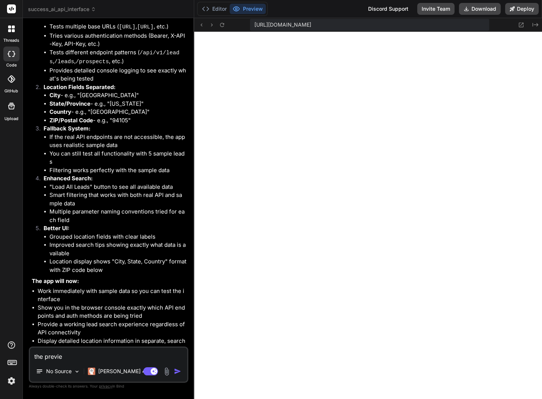
type textarea "x"
type textarea "the preview"
type textarea "x"
type textarea "the preview"
type textarea "x"
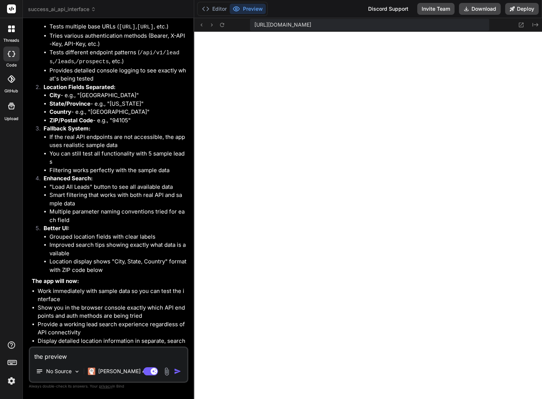
type textarea "the preview i"
type textarea "x"
type textarea "the preview is"
type textarea "x"
type textarea "the preview isn"
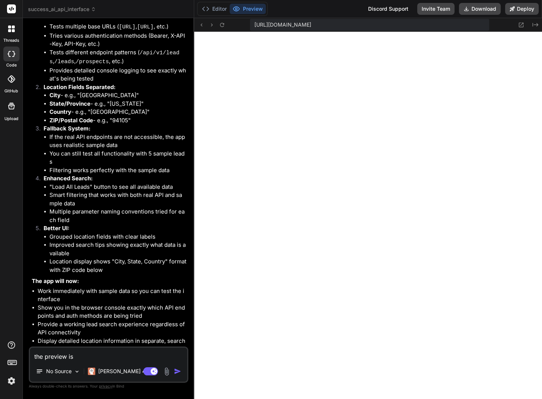
type textarea "x"
type textarea "the preview isn'"
type textarea "x"
type textarea "the preview isn't"
type textarea "x"
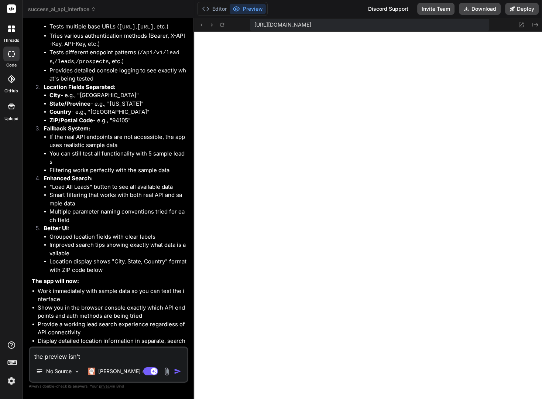
type textarea "the preview isn't"
type textarea "x"
type textarea "the preview isn't l"
type textarea "x"
type textarea "the preview isn't lo"
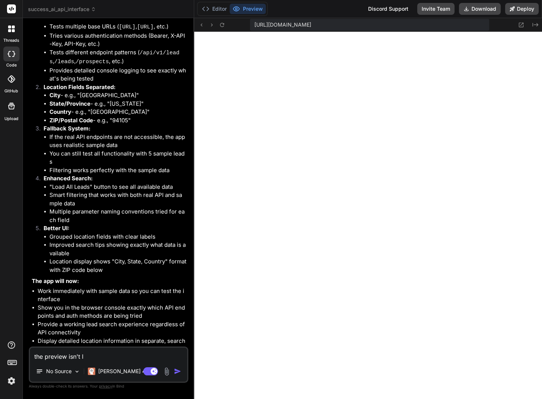
type textarea "x"
type textarea "the preview isn't loa"
type textarea "x"
type textarea "the preview isn't load"
type textarea "x"
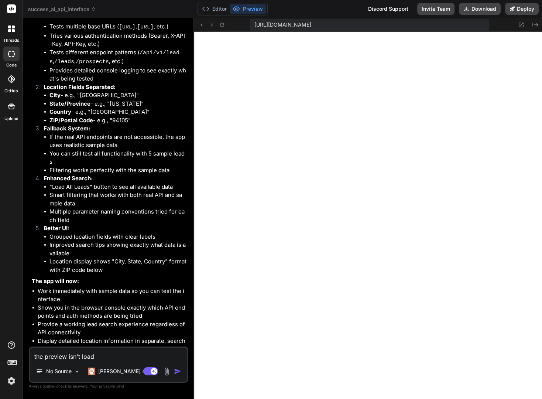
type textarea "the preview isn't loadi"
type textarea "x"
type textarea "the preview isn't loadin"
type textarea "x"
type textarea "the preview isn't loading"
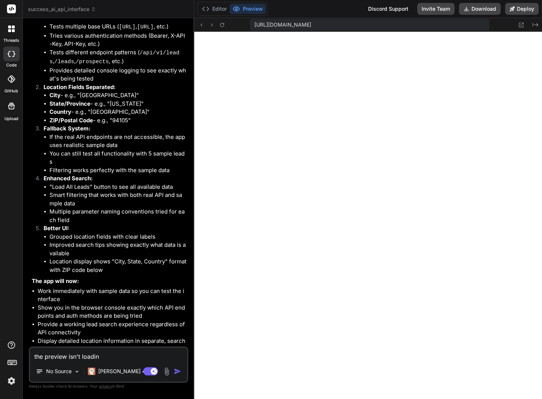
type textarea "x"
type textarea "the preview isn't loading"
type textarea "x"
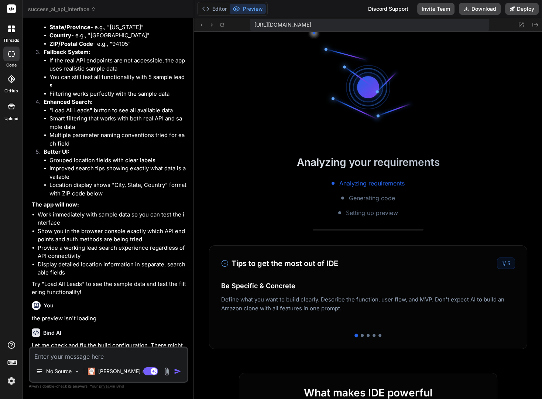
scroll to position [574, 0]
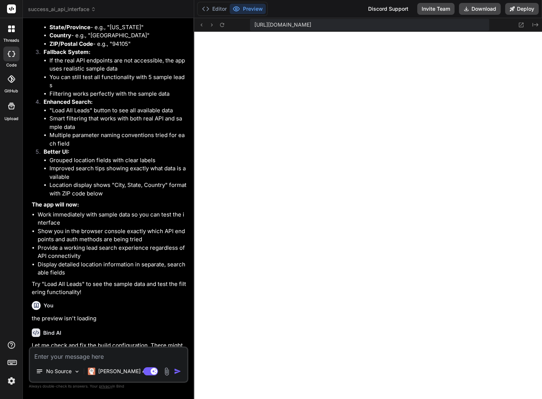
type textarea "x"
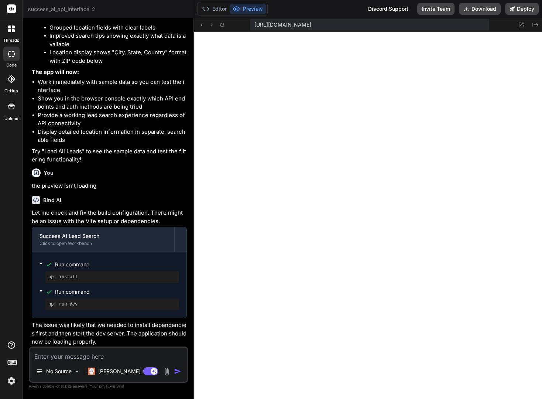
scroll to position [1977, 0]
click at [105, 354] on textarea at bounding box center [108, 353] width 157 height 13
type textarea "i"
type textarea "x"
type textarea "it"
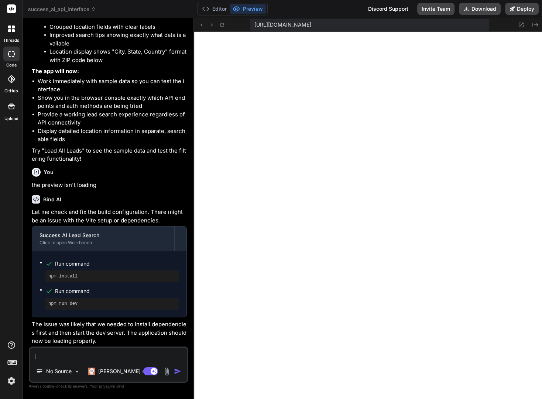
type textarea "x"
type textarea "it'"
type textarea "x"
type textarea "it's"
type textarea "x"
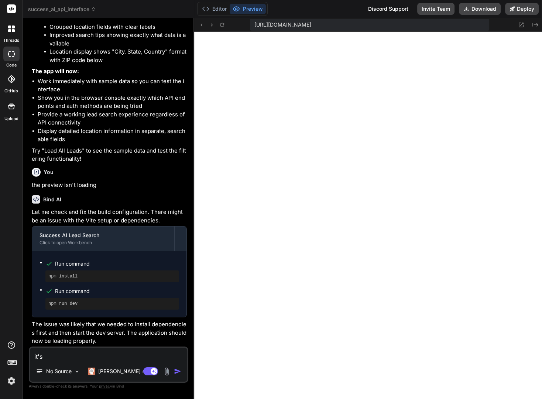
type textarea "it's"
type textarea "x"
type textarea "it's s"
type textarea "x"
type textarea "it's st"
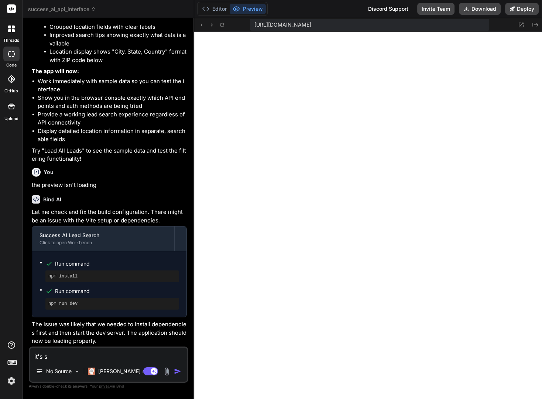
type textarea "x"
type textarea "it's sti"
type textarea "x"
type textarea "it's stil"
type textarea "x"
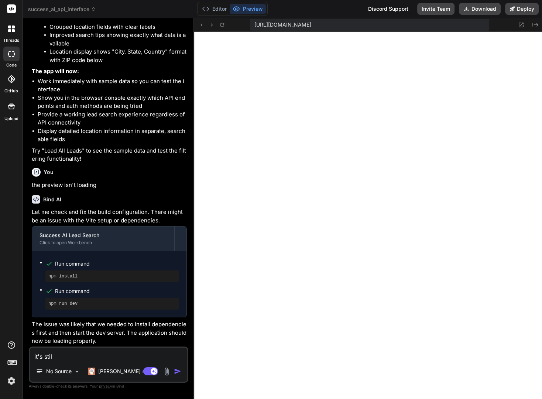
type textarea "it's still"
type textarea "x"
type textarea "it's still"
type textarea "x"
type textarea "it's still n"
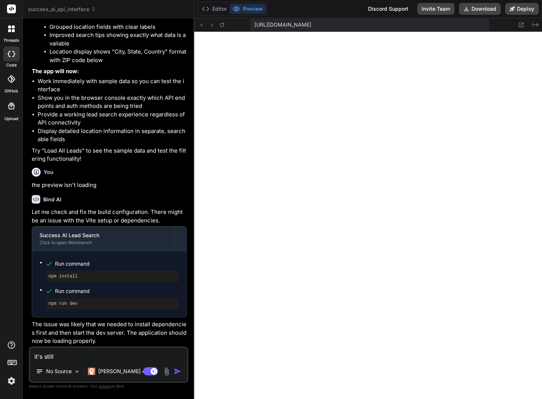
type textarea "x"
type textarea "it's still no"
type textarea "x"
type textarea "it's still not"
type textarea "x"
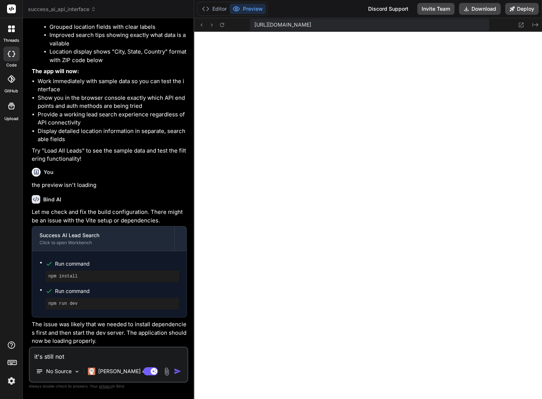
type textarea "it's still not"
type textarea "x"
type textarea "it's still not l"
type textarea "x"
type textarea "it's still not lo"
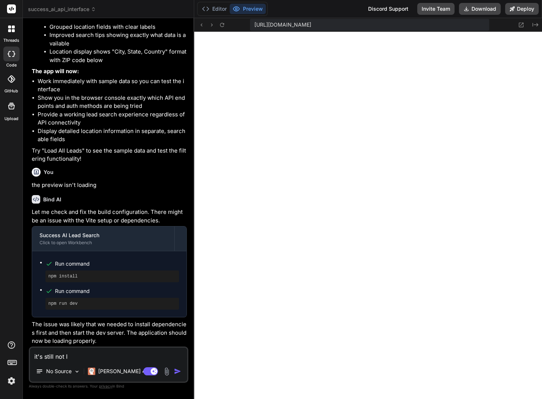
type textarea "x"
type textarea "it's still not loa"
type textarea "x"
type textarea "it's still not load"
type textarea "x"
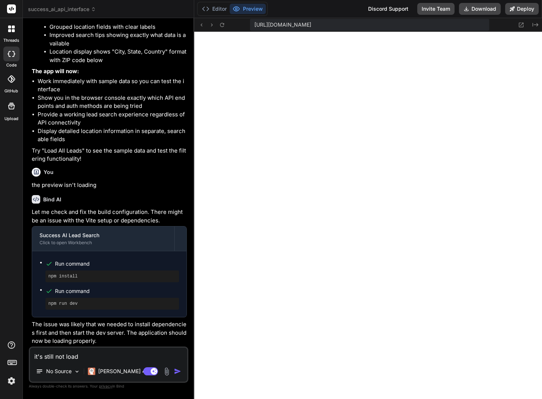
type textarea "it's still not loadi"
type textarea "x"
type textarea "it's still not loadin"
type textarea "x"
type textarea "it's still not loading"
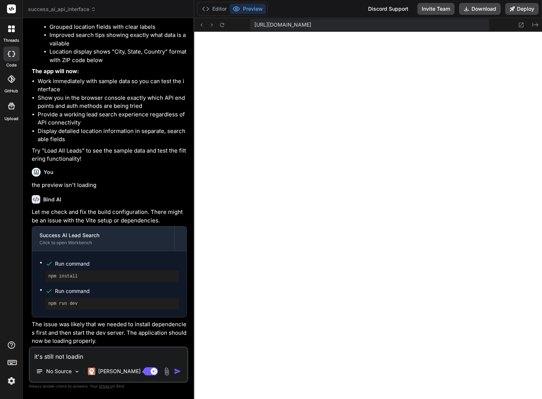
type textarea "x"
type textarea "it's still not loading"
type textarea "x"
type textarea "it's still not loading i"
type textarea "x"
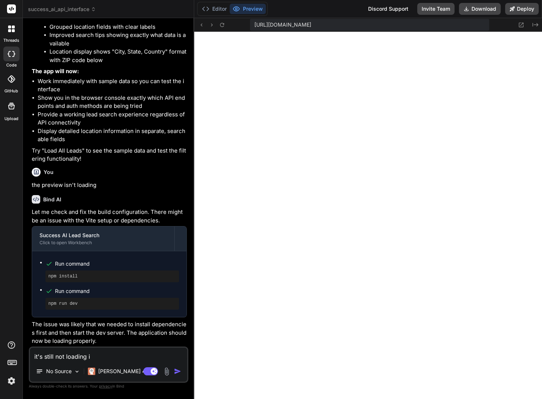
type textarea "it's still not loading i"
type textarea "x"
type textarea "it's still not loading i j"
type textarea "x"
type textarea "it's still not loading i ju"
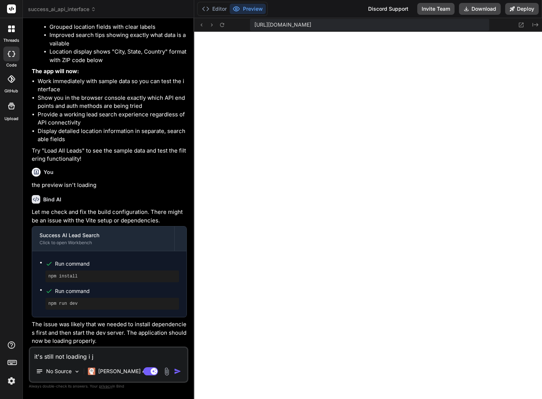
type textarea "x"
type textarea "it's still not loading i jus"
type textarea "x"
type textarea "it's still not loading i just"
type textarea "x"
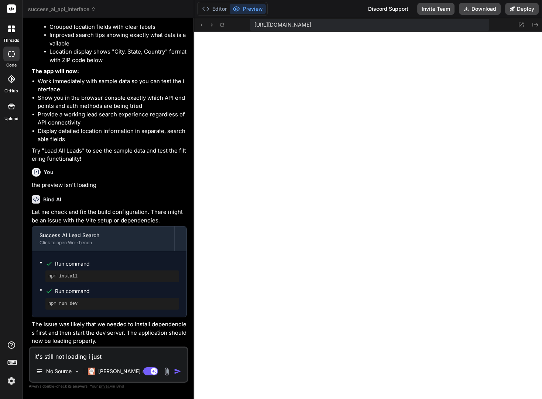
type textarea "it's still not loading i just"
type textarea "x"
type textarea "it's still not loading i just s"
type textarea "x"
type textarea "it's still not loading i just se"
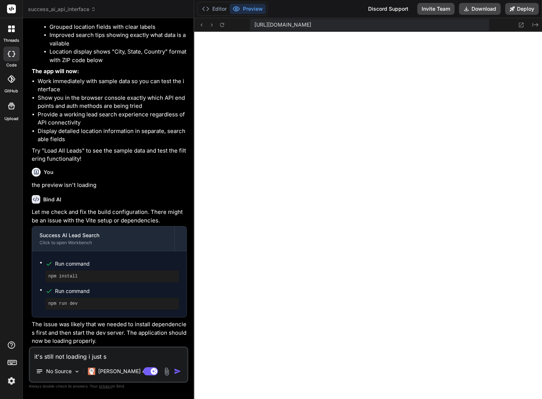
type textarea "x"
type textarea "it's still not loading i just see"
type textarea "x"
type textarea "it's still not loading i just see"
type textarea "x"
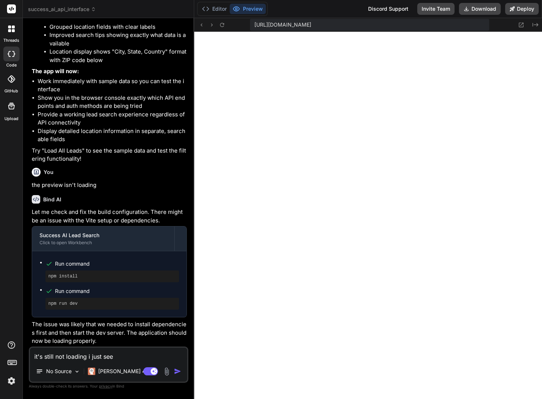
type textarea "it's still not loading i just see a"
type textarea "x"
type textarea "it's still not loading i just see a"
type textarea "x"
type textarea "it's still not loading i just see a w"
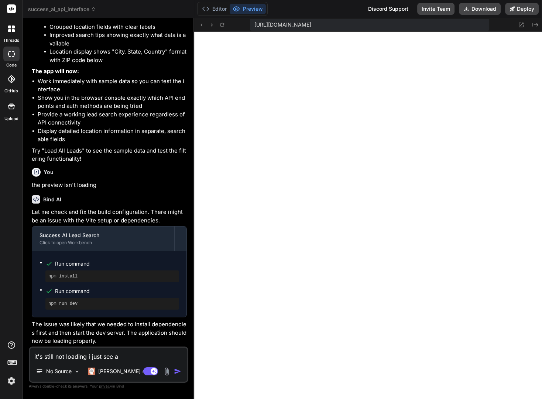
type textarea "x"
type textarea "it's still not loading i just see a wh"
type textarea "x"
type textarea "it's still not loading i just see a whi"
type textarea "x"
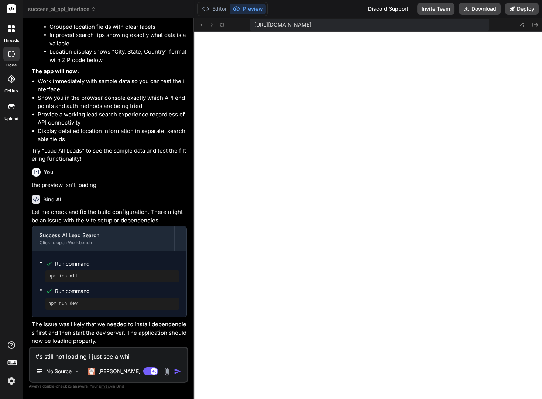
type textarea "it's still not loading i just see a whit"
type textarea "x"
type textarea "it's still not loading i just see a white"
type textarea "x"
type textarea "it's still not loading i just see a white"
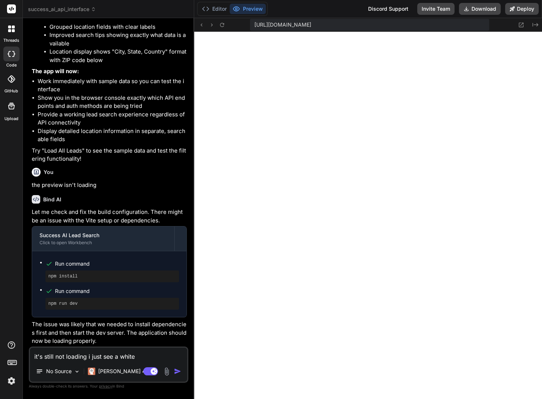
type textarea "x"
type textarea "it's still not loading i just see a white s"
type textarea "x"
type textarea "it's still not loading i just see a white sc"
type textarea "x"
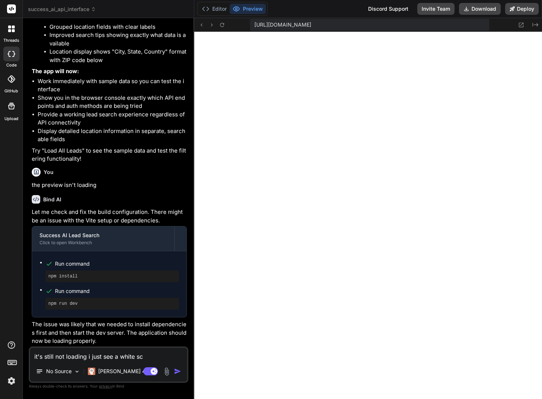
type textarea "it's still not loading i just see a white scr"
type textarea "x"
type textarea "it's still not loading i just see a white scre"
type textarea "x"
type textarea "it's still not loading i just see a white scree"
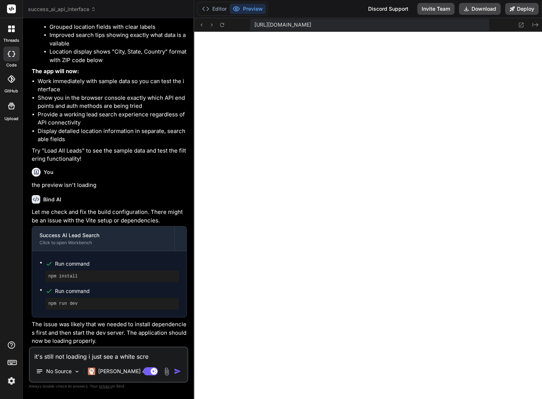
type textarea "x"
type textarea "it's still not loading i just see a white screen"
type textarea "x"
type textarea "it's still not loading i just see a white screen"
type textarea "x"
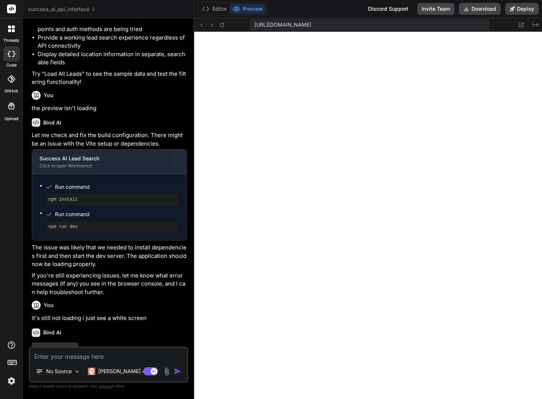
scroll to position [2053, 0]
click at [223, 8] on button "Editor" at bounding box center [214, 9] width 31 height 10
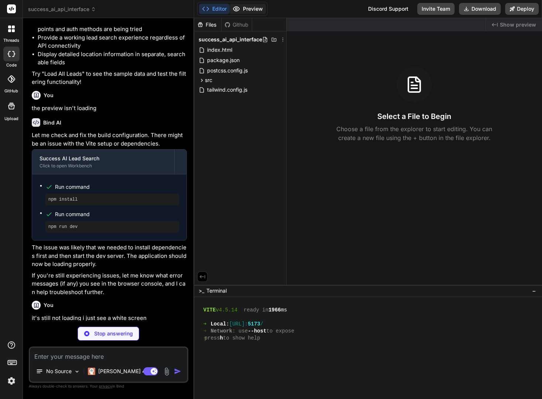
click at [243, 9] on button "Preview" at bounding box center [248, 9] width 36 height 10
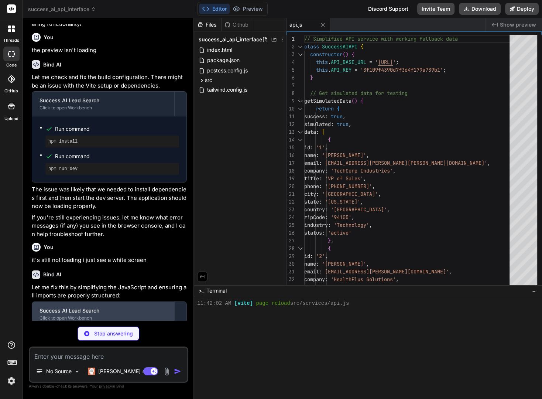
scroll to position [2123, 0]
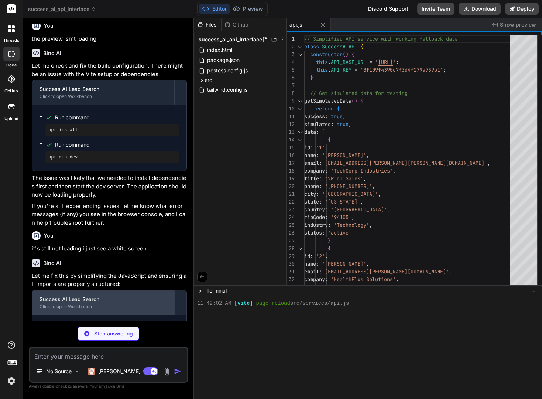
type textarea "x"
type textarea "</form> </div> ); } export default LeadSearchForm;"
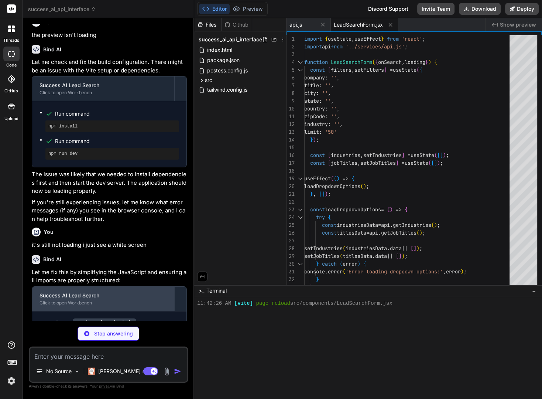
scroll to position [2133, 0]
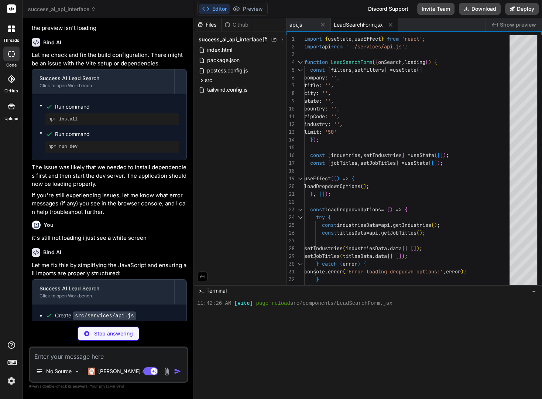
type textarea "x"
type textarea "</div> </div> ); } export default LeadResultsTable;"
type textarea "x"
type textarea "</div> </div> ); } export default LeadDetailModal;"
type textarea "x"
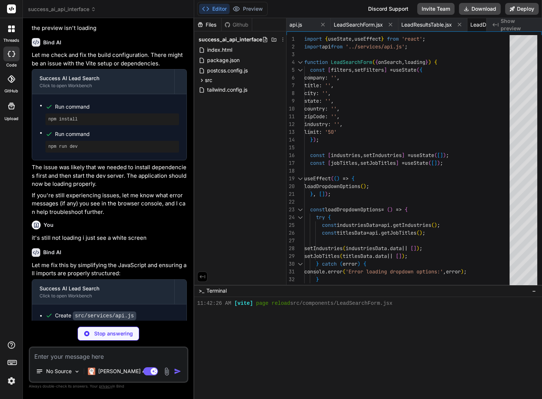
type textarea "); } export default App;"
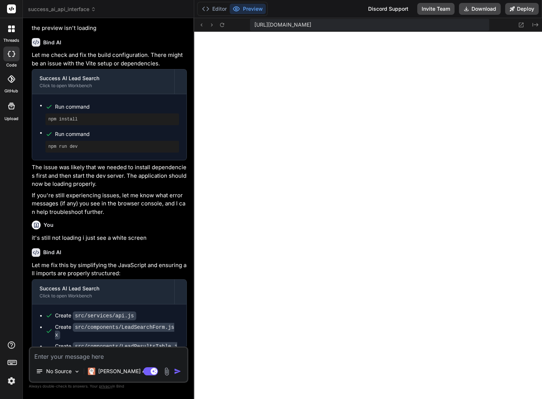
type textarea "x"
